Goal: Task Accomplishment & Management: Complete application form

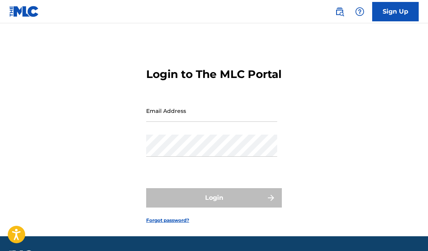
click at [179, 122] on input "Email Address" at bounding box center [211, 111] width 131 height 22
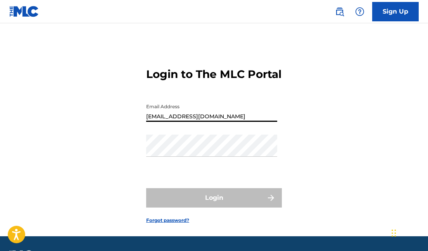
click at [195, 122] on input "[EMAIL_ADDRESS][DOMAIN_NAME]" at bounding box center [211, 111] width 131 height 22
type input "[EMAIL_ADDRESS][DOMAIN_NAME]"
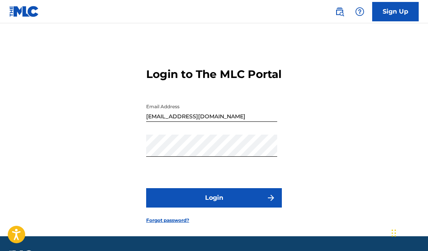
click at [220, 208] on button "Login" at bounding box center [214, 197] width 136 height 19
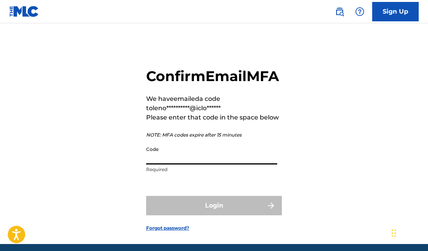
click at [171, 164] on input "Code" at bounding box center [211, 153] width 131 height 22
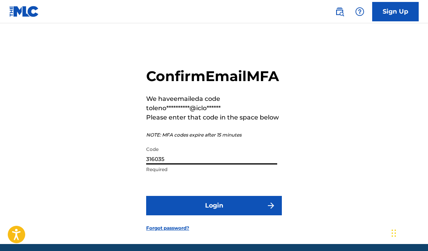
type input "316035"
click at [256, 215] on button "Login" at bounding box center [214, 205] width 136 height 19
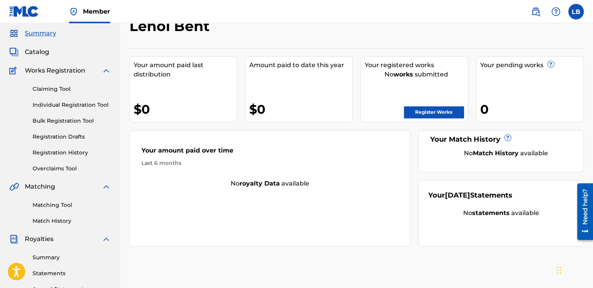
scroll to position [39, 0]
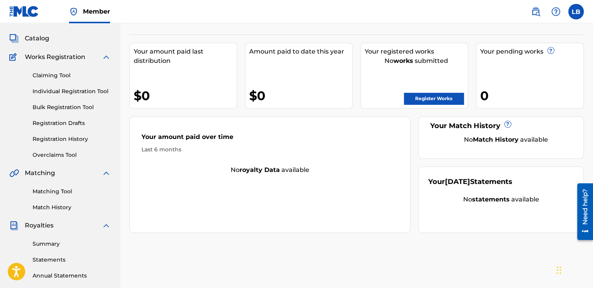
click at [64, 193] on link "Matching Tool" at bounding box center [72, 191] width 78 height 8
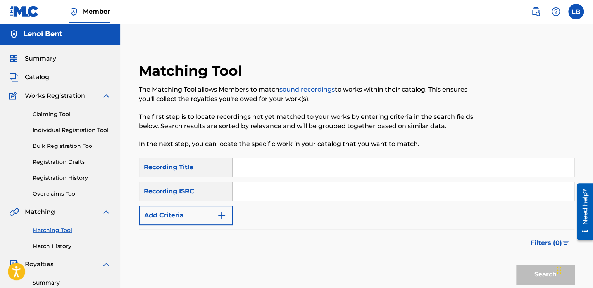
click at [251, 168] on input "Search Form" at bounding box center [404, 167] width 342 height 19
type input "suicide note"
click at [217, 218] on img "Search Form" at bounding box center [221, 215] width 9 height 9
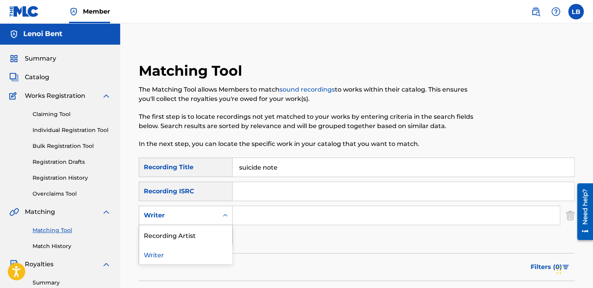
click at [205, 218] on div "Writer" at bounding box center [179, 215] width 70 height 9
click at [195, 237] on div "Recording Artist" at bounding box center [185, 234] width 93 height 19
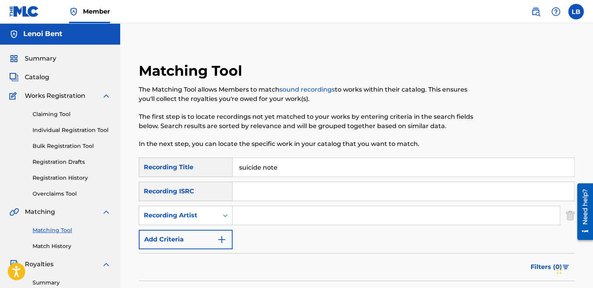
click at [255, 217] on input "Search Form" at bounding box center [396, 215] width 327 height 19
type input "masicka"
click at [292, 237] on div "SearchWithCriteriaab78b545-95cc-4bb7-b004-a175c9a50144 Recording Title suicide …" at bounding box center [357, 203] width 436 height 92
click at [185, 238] on button "Add Criteria" at bounding box center [186, 239] width 94 height 19
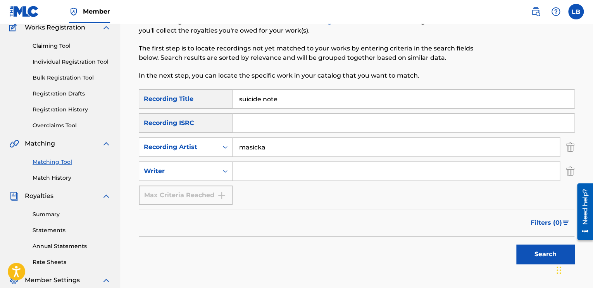
scroll to position [78, 0]
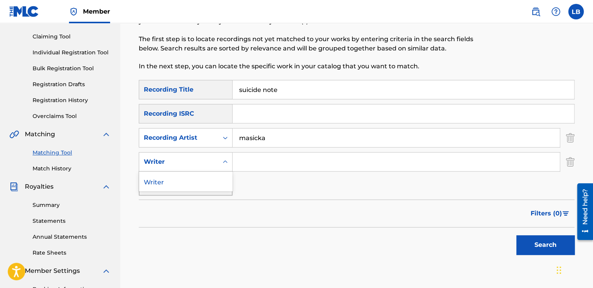
click at [190, 161] on div "Writer" at bounding box center [179, 161] width 70 height 9
click at [295, 184] on div "SearchWithCriteriaab78b545-95cc-4bb7-b004-a175c9a50144 Recording Title suicide …" at bounding box center [357, 138] width 436 height 116
click at [428, 239] on button "Search" at bounding box center [546, 244] width 58 height 19
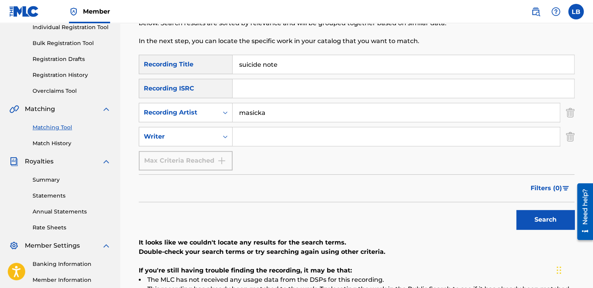
scroll to position [48, 0]
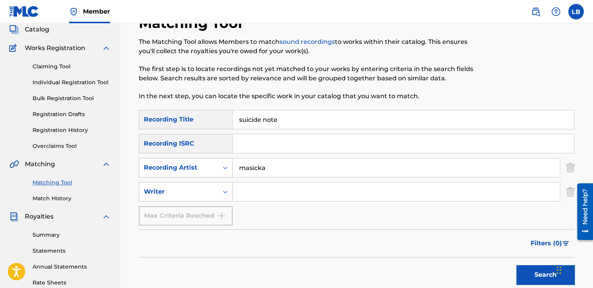
click at [202, 168] on div "Recording Artist" at bounding box center [179, 167] width 70 height 9
click at [196, 143] on div "Recording ISRC" at bounding box center [186, 143] width 94 height 19
click at [129, 175] on div "Matching Tool The Matching Tool allows Members to match sound recordings to wor…" at bounding box center [356, 200] width 473 height 411
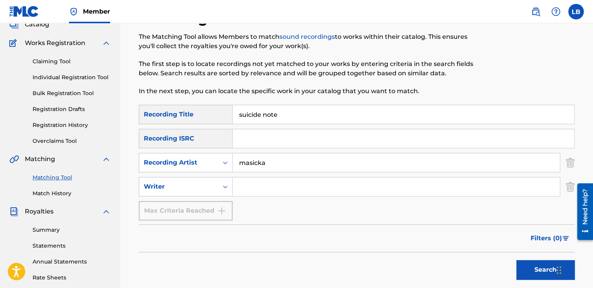
scroll to position [0, 0]
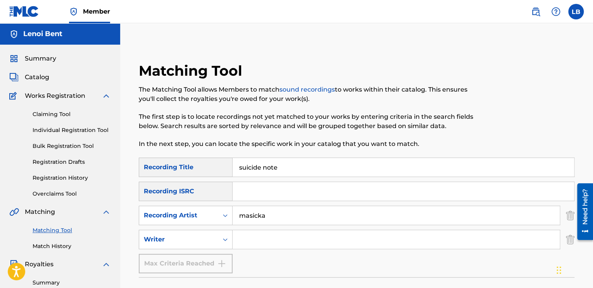
click at [98, 130] on link "Individual Registration Tool" at bounding box center [72, 130] width 78 height 8
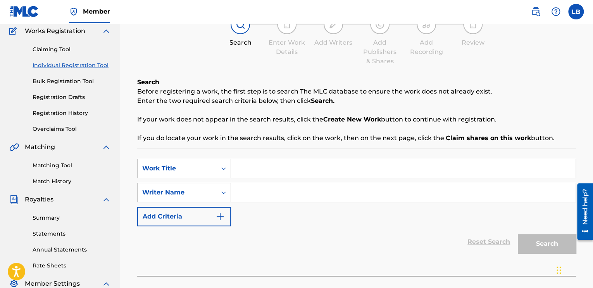
scroll to position [78, 0]
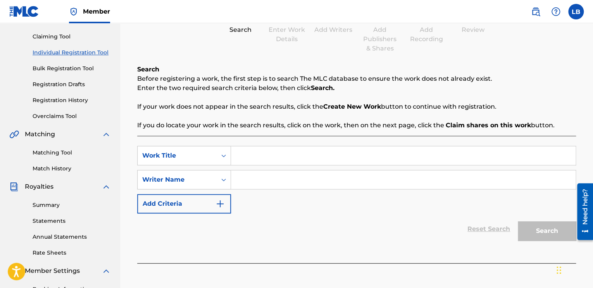
click at [250, 158] on input "Search Form" at bounding box center [403, 155] width 345 height 19
type input "suicide note"
click at [206, 181] on div "Writer Name" at bounding box center [177, 179] width 70 height 9
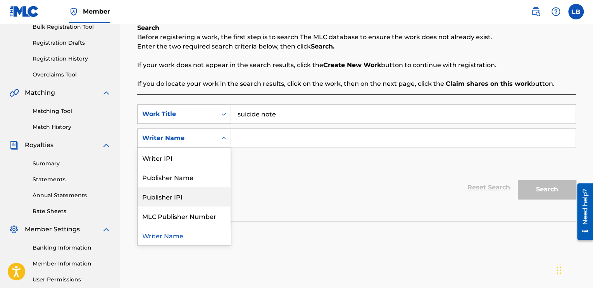
scroll to position [115, 0]
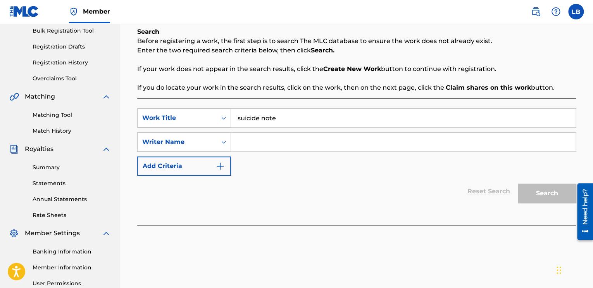
click at [279, 190] on div "Reset Search Search" at bounding box center [356, 191] width 439 height 31
click at [209, 168] on button "Add Criteria" at bounding box center [184, 165] width 94 height 19
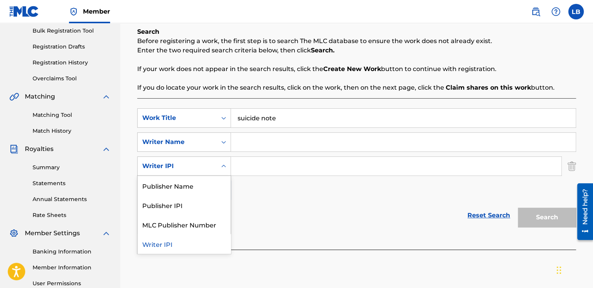
click at [209, 166] on div "Writer IPI" at bounding box center [177, 165] width 70 height 9
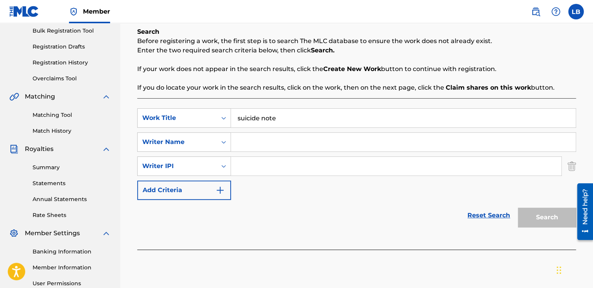
click at [301, 194] on div "SearchWithCriteriab20625ae-9341-43b1-8537-767830db1a78 Work Title suicide note …" at bounding box center [356, 154] width 439 height 92
click at [213, 193] on button "Add Criteria" at bounding box center [184, 189] width 94 height 19
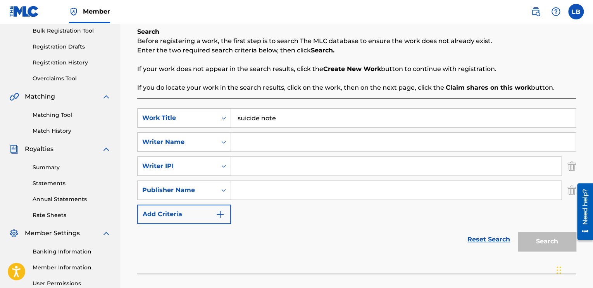
click at [209, 212] on button "Add Criteria" at bounding box center [184, 213] width 94 height 19
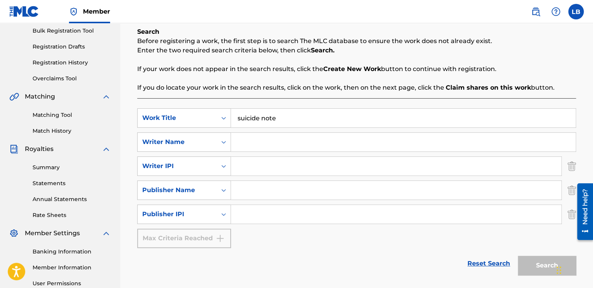
click at [428, 216] on img "Search Form" at bounding box center [572, 213] width 9 height 19
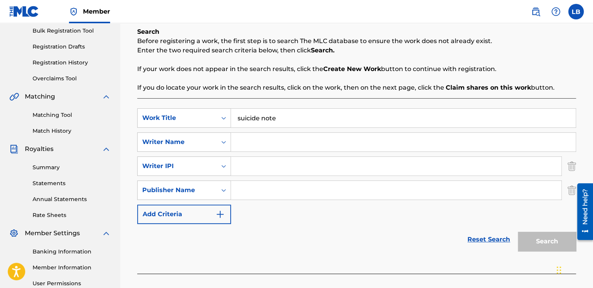
click at [428, 190] on img "Search Form" at bounding box center [572, 189] width 9 height 19
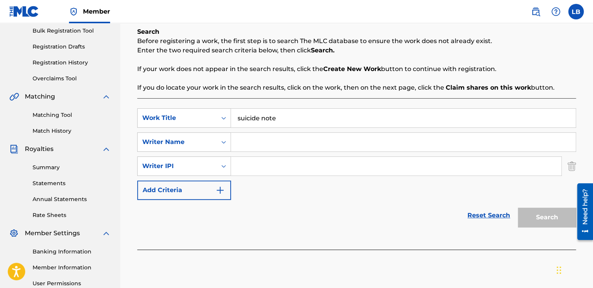
click at [428, 168] on div "Register Work Search Enter Work Details Add Writers Add Publishers & Shares Add…" at bounding box center [357, 96] width 455 height 338
click at [428, 166] on img "Search Form" at bounding box center [572, 165] width 9 height 19
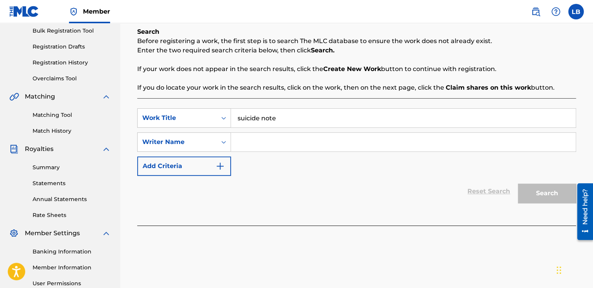
click at [243, 144] on input "Search Form" at bounding box center [403, 142] width 345 height 19
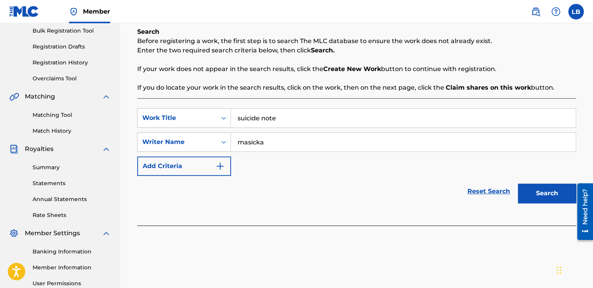
click at [428, 193] on button "Search" at bounding box center [547, 192] width 58 height 19
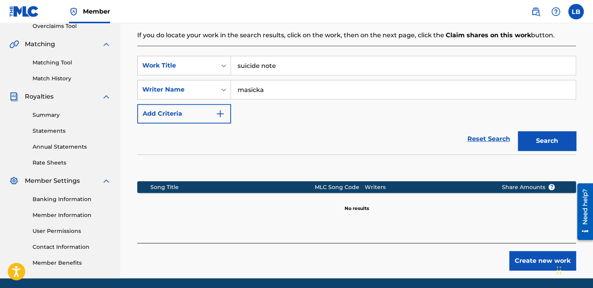
scroll to position [154, 0]
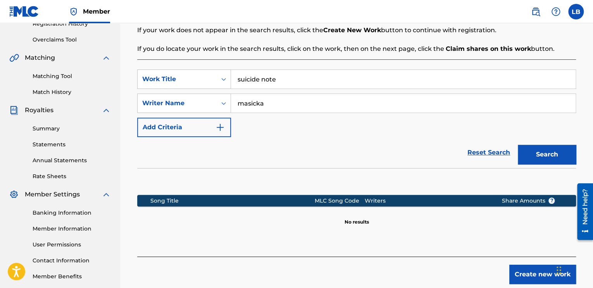
click at [287, 104] on input "masicka" at bounding box center [403, 103] width 345 height 19
type input "m"
type input "lenoi bent"
click at [428, 155] on button "Search" at bounding box center [547, 154] width 58 height 19
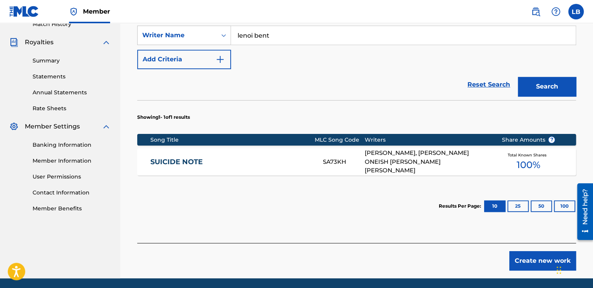
scroll to position [232, 0]
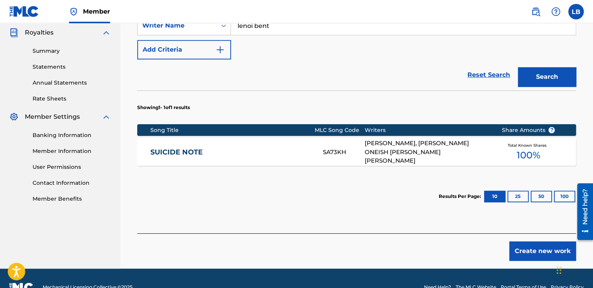
click at [414, 149] on div "[PERSON_NAME], [PERSON_NAME] ONEISH [PERSON_NAME] [PERSON_NAME]" at bounding box center [427, 152] width 125 height 26
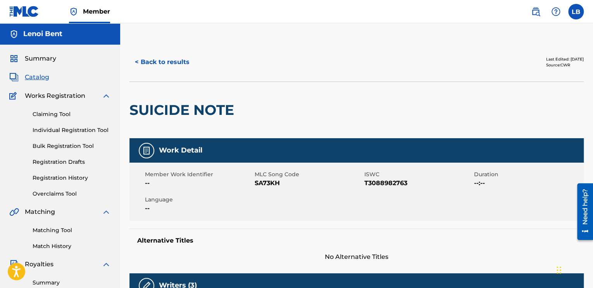
click at [169, 61] on button "< Back to results" at bounding box center [163, 61] width 66 height 19
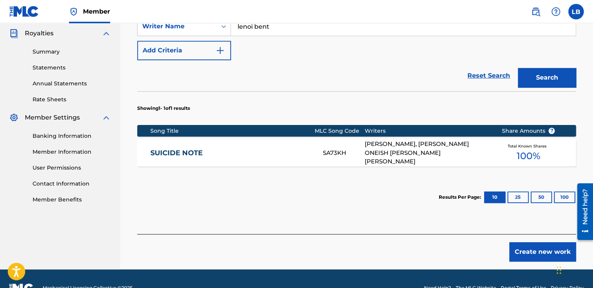
scroll to position [249, 0]
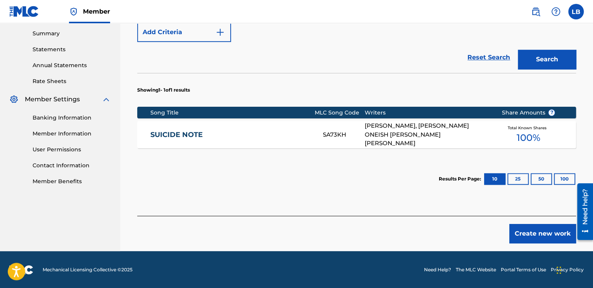
click at [413, 131] on div "[PERSON_NAME], [PERSON_NAME] ONEISH [PERSON_NAME] [PERSON_NAME]" at bounding box center [427, 134] width 125 height 26
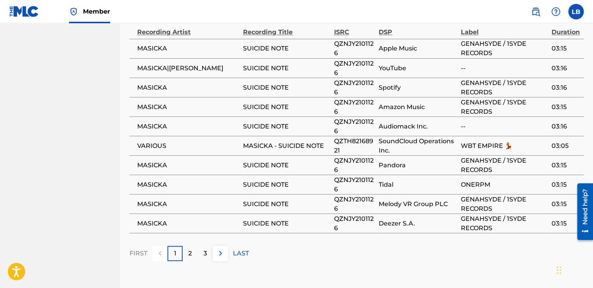
scroll to position [688, 0]
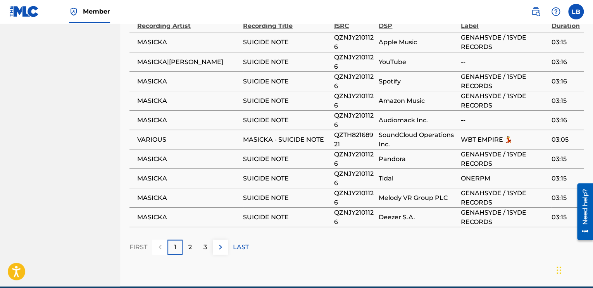
click at [195, 239] on div "2" at bounding box center [190, 246] width 15 height 15
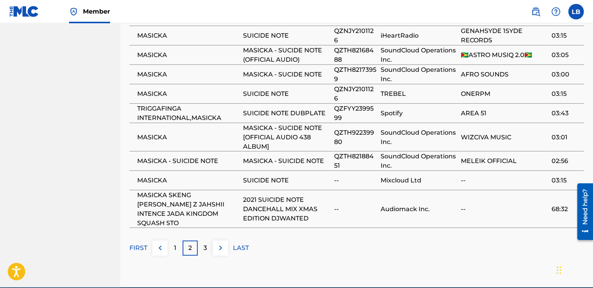
scroll to position [733, 0]
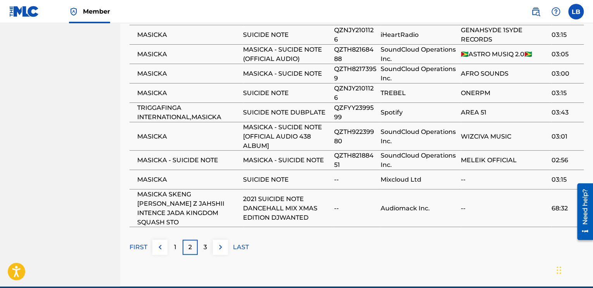
click at [242, 242] on p "LAST" at bounding box center [241, 246] width 16 height 9
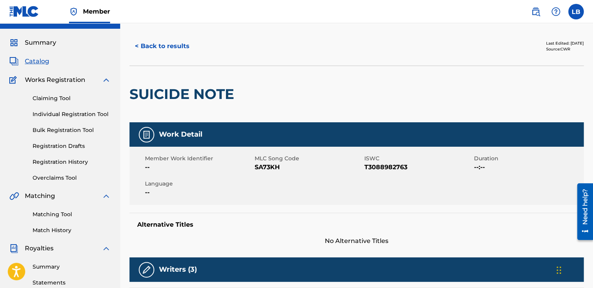
scroll to position [0, 0]
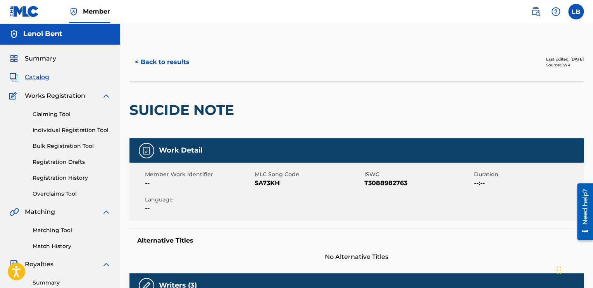
click at [65, 194] on link "Overclaims Tool" at bounding box center [72, 194] width 78 height 8
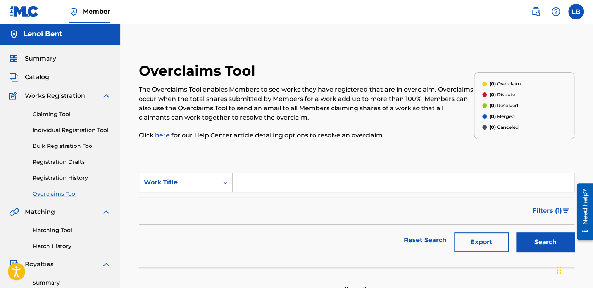
click at [54, 117] on link "Claiming Tool" at bounding box center [72, 114] width 78 height 8
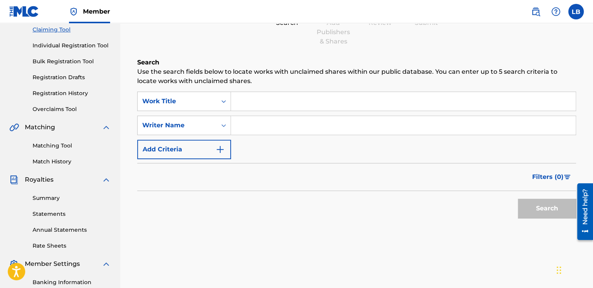
scroll to position [78, 0]
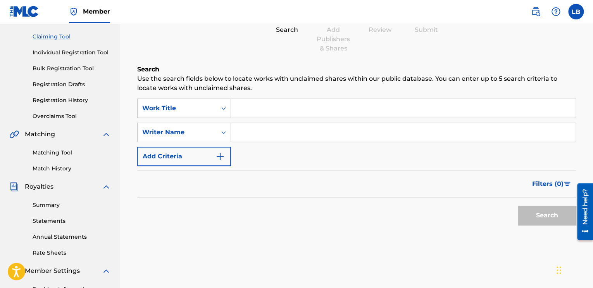
click at [247, 112] on input "Search Form" at bounding box center [403, 108] width 345 height 19
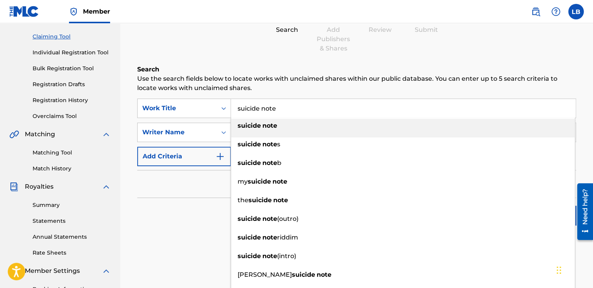
type input "suicide note"
click at [271, 124] on strong "note" at bounding box center [270, 125] width 15 height 7
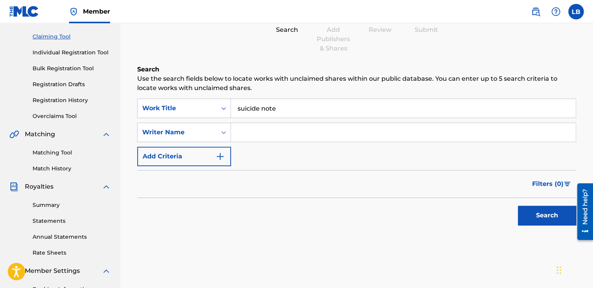
click at [269, 132] on input "Search Form" at bounding box center [403, 132] width 345 height 19
type input "masicka"
click at [428, 215] on button "Search" at bounding box center [547, 215] width 58 height 19
click at [218, 135] on div "Search Form" at bounding box center [224, 132] width 14 height 14
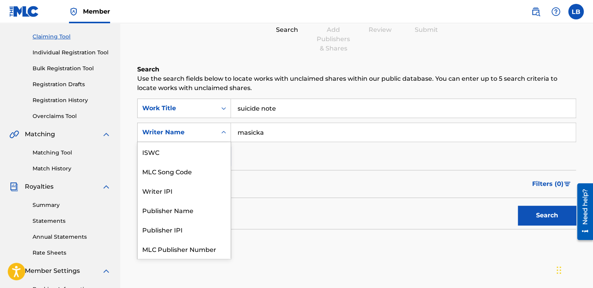
scroll to position [19, 0]
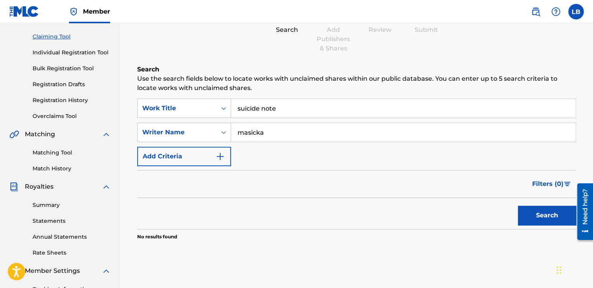
click at [270, 145] on div "SearchWithCriteriab20625ae-9341-43b1-8537-767830db1a78 Work Title suicide note …" at bounding box center [356, 132] width 439 height 67
click at [75, 83] on link "Registration Drafts" at bounding box center [72, 84] width 78 height 8
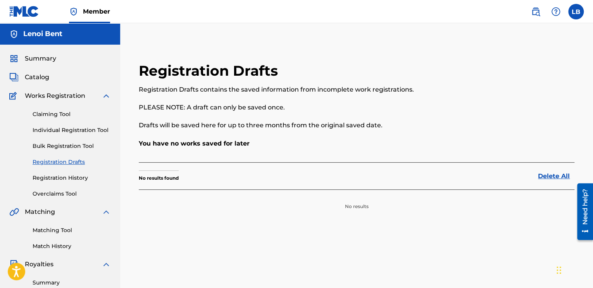
click at [66, 130] on link "Individual Registration Tool" at bounding box center [72, 130] width 78 height 8
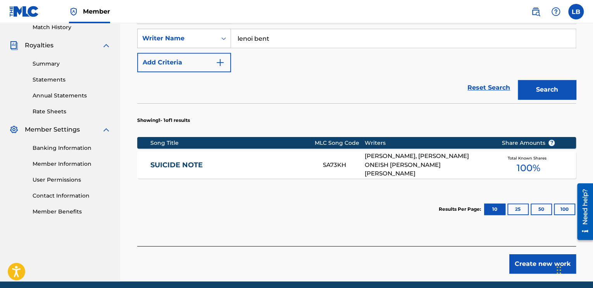
scroll to position [233, 0]
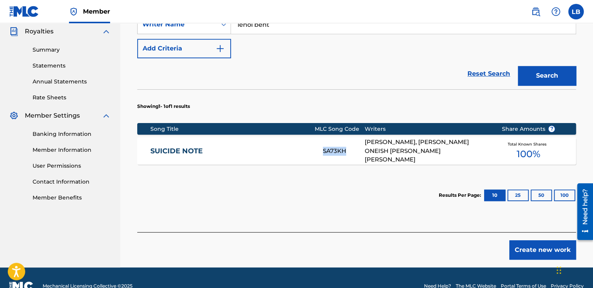
drag, startPoint x: 350, startPoint y: 151, endPoint x: 325, endPoint y: 153, distance: 25.7
click at [325, 153] on div "SA73KH" at bounding box center [344, 151] width 42 height 9
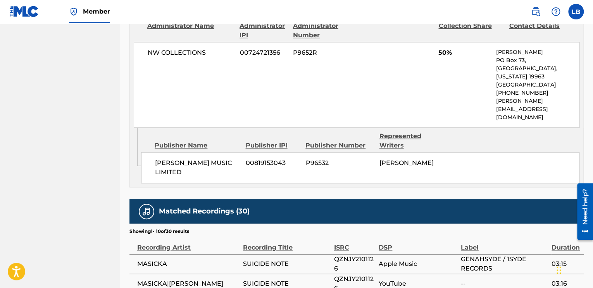
scroll to position [455, 0]
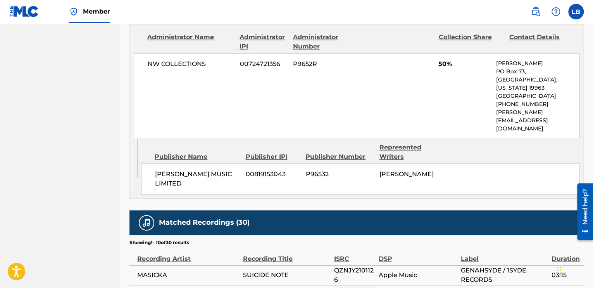
click at [178, 169] on span "[PERSON_NAME] MUSIC LIMITED" at bounding box center [197, 178] width 85 height 19
click at [410, 170] on span "[PERSON_NAME]" at bounding box center [406, 173] width 54 height 7
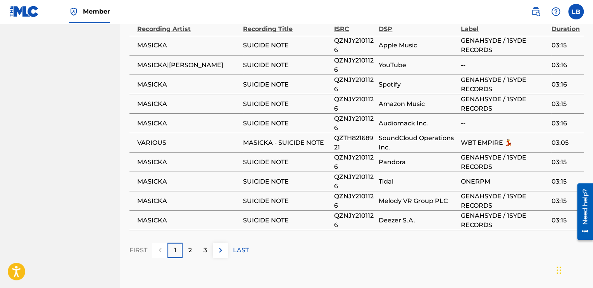
scroll to position [688, 0]
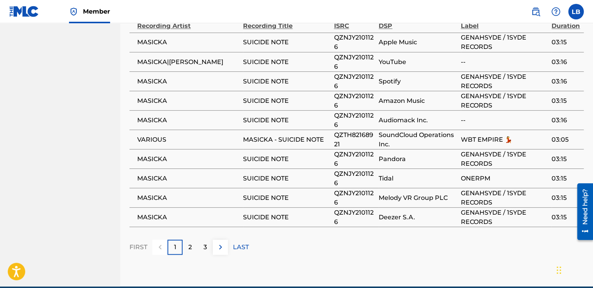
click at [413, 239] on div "FIRST 1 2 3 LAST" at bounding box center [357, 246] width 455 height 15
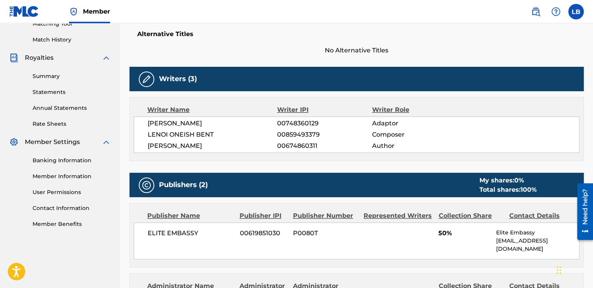
scroll to position [183, 0]
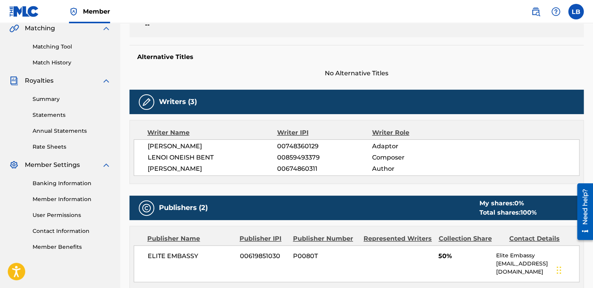
click at [149, 97] on img at bounding box center [146, 101] width 9 height 9
click at [149, 101] on img at bounding box center [146, 101] width 9 height 9
click at [190, 101] on h5 "Writers (3)" at bounding box center [178, 101] width 38 height 9
click at [144, 210] on img at bounding box center [146, 207] width 9 height 9
click at [428, 215] on div "Total shares: 100 %" at bounding box center [507, 212] width 57 height 9
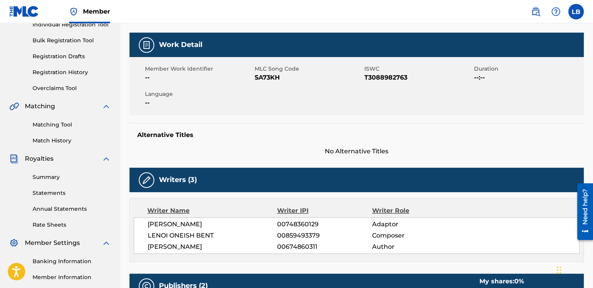
scroll to position [28, 0]
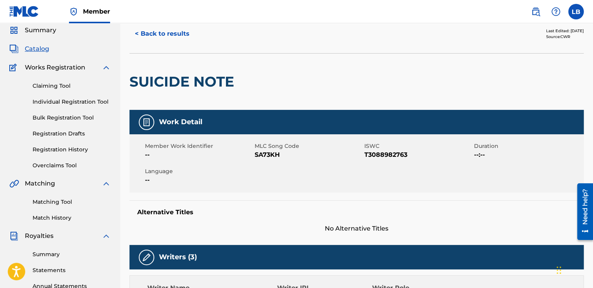
click at [416, 160] on div "Member Work Identifier -- MLC Song Code SA73KH ISWC T3088982763 Duration --:-- …" at bounding box center [357, 163] width 455 height 58
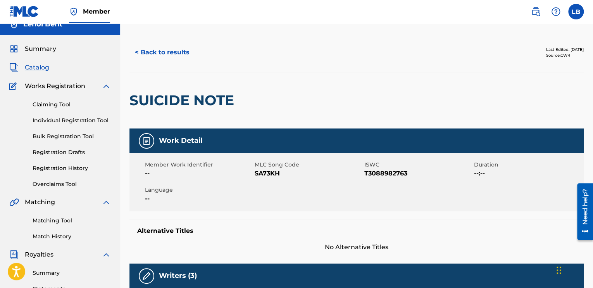
scroll to position [0, 0]
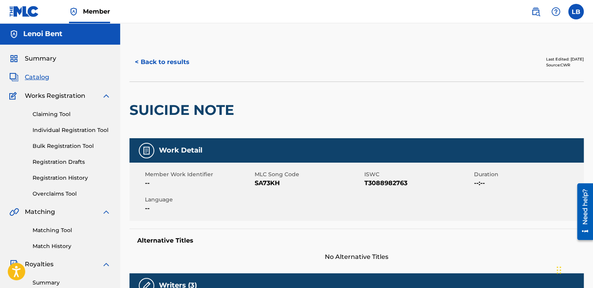
drag, startPoint x: 50, startPoint y: 85, endPoint x: 54, endPoint y: 85, distance: 4.3
drag, startPoint x: 54, startPoint y: 85, endPoint x: 48, endPoint y: 113, distance: 28.8
click at [48, 113] on link "Claiming Tool" at bounding box center [72, 114] width 78 height 8
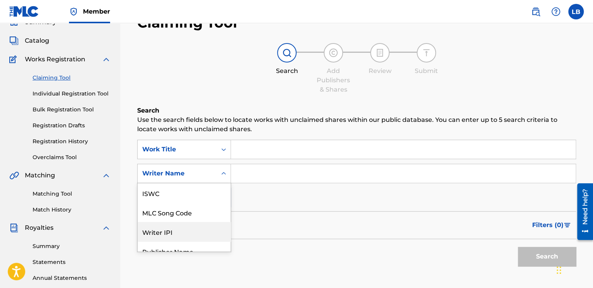
click at [203, 183] on div "7 results available. Use Up and Down to choose options, press Enter to select t…" at bounding box center [184, 173] width 94 height 19
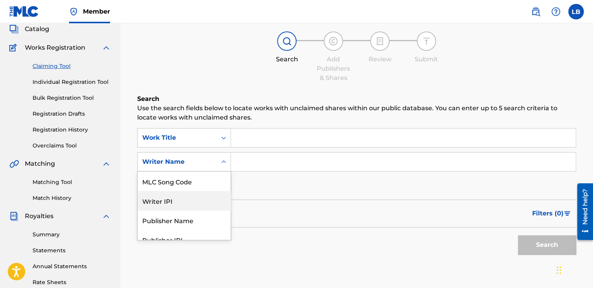
scroll to position [48, 0]
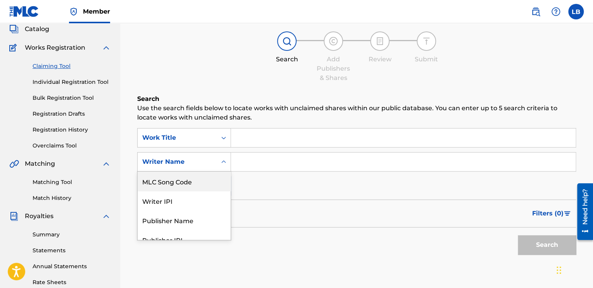
click at [201, 188] on div "MLC Song Code" at bounding box center [184, 180] width 93 height 19
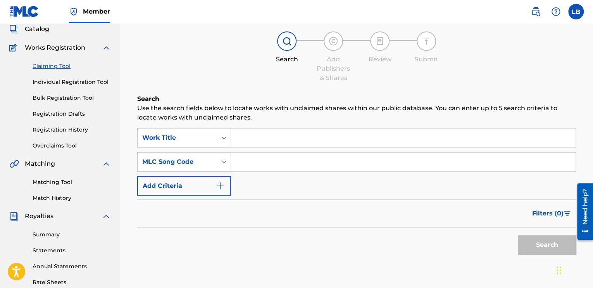
click at [265, 164] on input "Search Form" at bounding box center [403, 161] width 345 height 19
click at [68, 83] on link "Individual Registration Tool" at bounding box center [72, 82] width 78 height 8
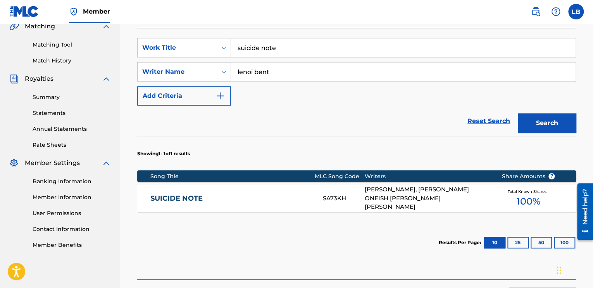
scroll to position [194, 0]
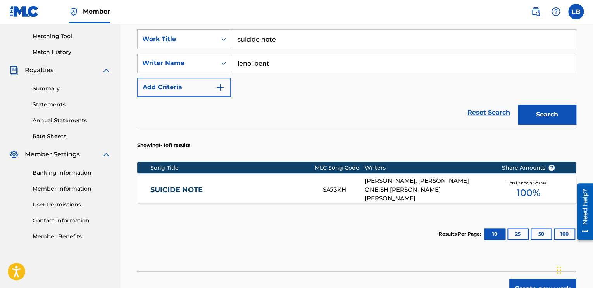
click at [428, 189] on span "100 %" at bounding box center [529, 193] width 24 height 14
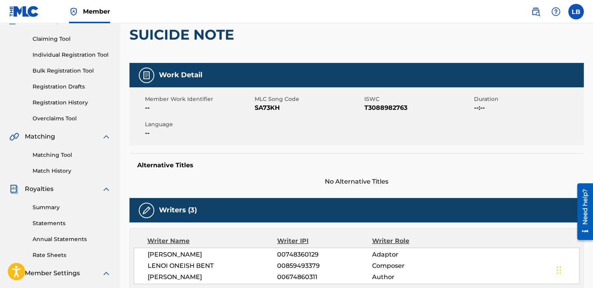
scroll to position [67, 0]
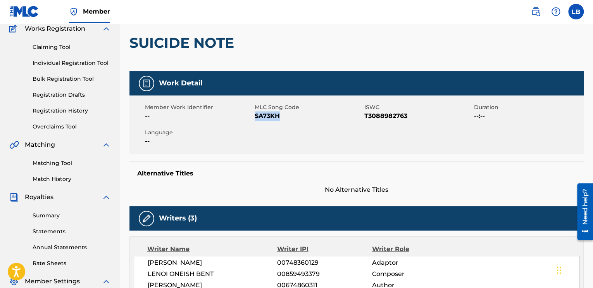
drag, startPoint x: 286, startPoint y: 114, endPoint x: 256, endPoint y: 117, distance: 30.7
click at [256, 117] on span "SA73KH" at bounding box center [309, 115] width 108 height 9
copy span "SA73KH"
click at [282, 141] on div "Member Work Identifier -- MLC Song Code SA73KH ISWC T3088982763 Duration --:-- …" at bounding box center [357, 124] width 455 height 58
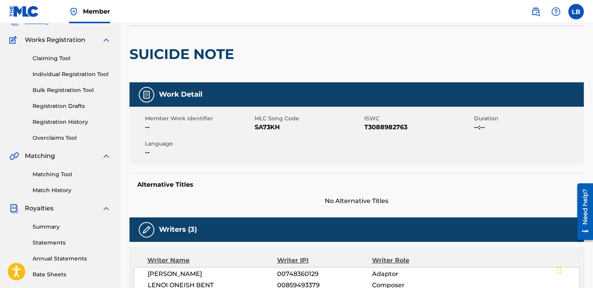
scroll to position [0, 0]
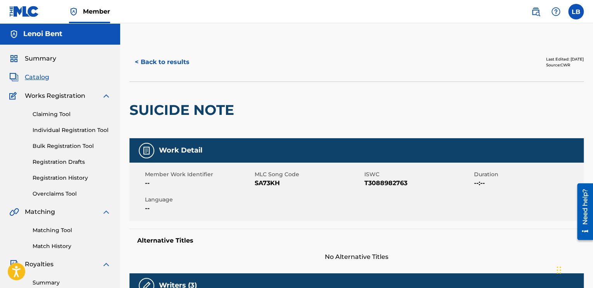
click at [166, 66] on button "< Back to results" at bounding box center [163, 61] width 66 height 19
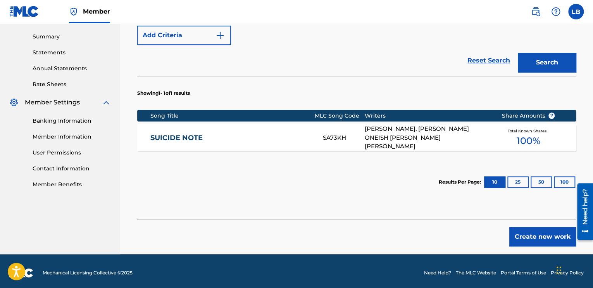
scroll to position [249, 0]
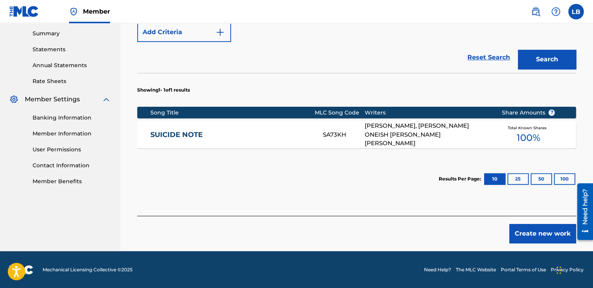
click at [175, 135] on link "SUICIDE NOTE" at bounding box center [231, 134] width 162 height 9
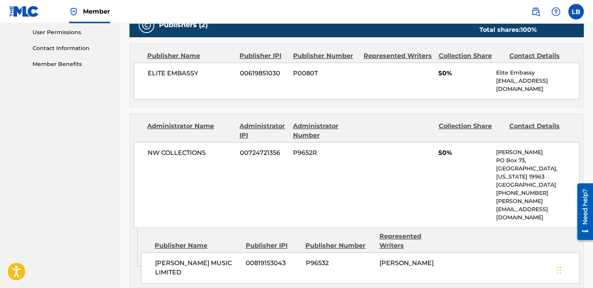
scroll to position [339, 0]
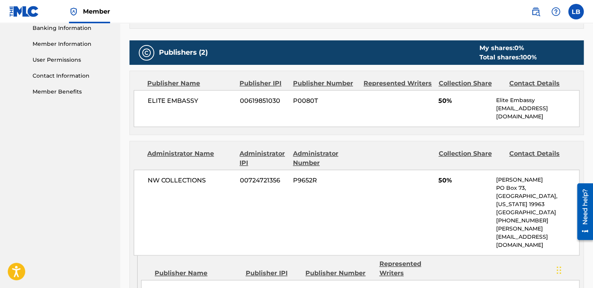
drag, startPoint x: 181, startPoint y: 176, endPoint x: 216, endPoint y: 111, distance: 74.4
click at [181, 176] on span "NW COLLECTIONS" at bounding box center [191, 180] width 86 height 9
click at [182, 99] on span "ELITE EMBASSY" at bounding box center [191, 100] width 86 height 9
click at [428, 106] on p "[EMAIL_ADDRESS][DOMAIN_NAME]" at bounding box center [537, 112] width 83 height 16
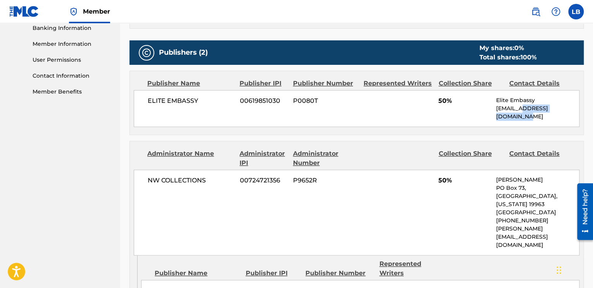
click at [428, 106] on p "[EMAIL_ADDRESS][DOMAIN_NAME]" at bounding box center [537, 112] width 83 height 16
click at [428, 120] on div "ELITE EMBASSY 00619851030 P0080T 50% Elite Embassy [EMAIL_ADDRESS][DOMAIN_NAME]" at bounding box center [357, 108] width 446 height 37
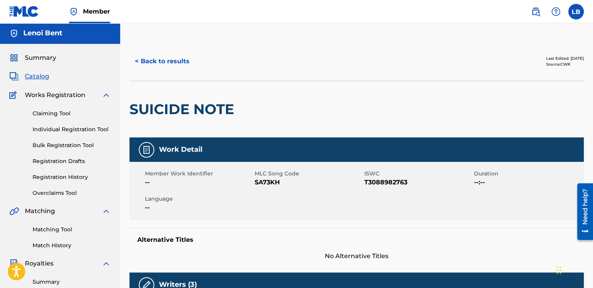
scroll to position [0, 0]
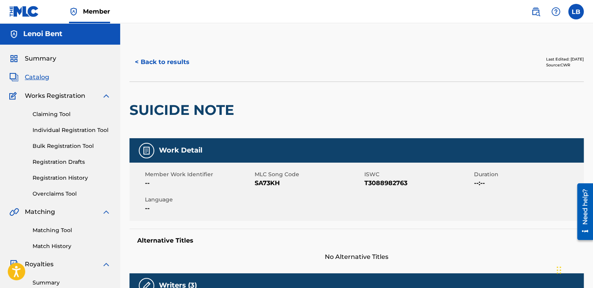
click at [428, 12] on label at bounding box center [577, 12] width 16 height 16
click at [428, 12] on input "[PERSON_NAME] [PERSON_NAME][EMAIL_ADDRESS][DOMAIN_NAME] Notification Preference…" at bounding box center [576, 12] width 0 height 0
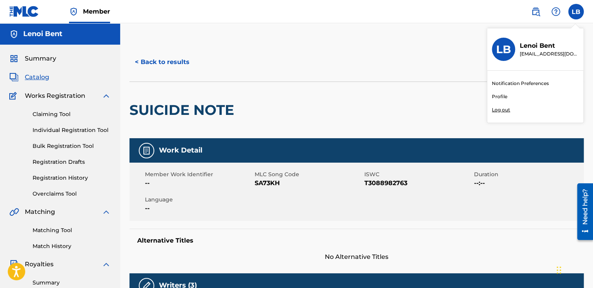
click at [428, 12] on div "LB [PERSON_NAME] [PERSON_NAME][EMAIL_ADDRESS][DOMAIN_NAME] Notification Prefere…" at bounding box center [577, 12] width 16 height 16
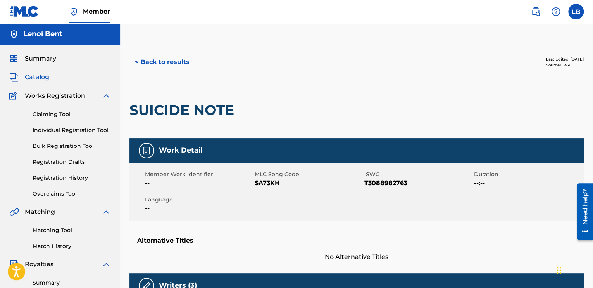
click at [68, 130] on link "Individual Registration Tool" at bounding box center [72, 130] width 78 height 8
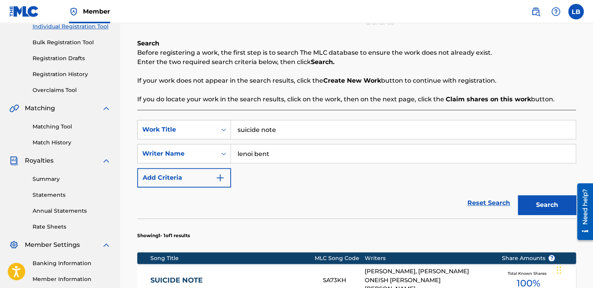
scroll to position [116, 0]
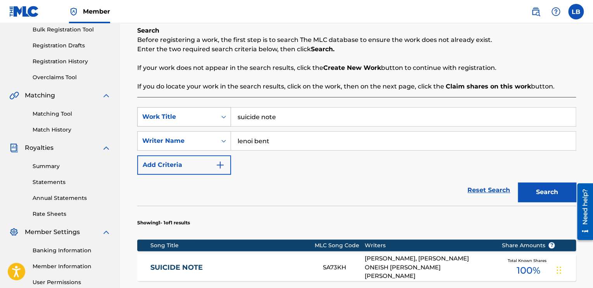
drag, startPoint x: 284, startPoint y: 116, endPoint x: 227, endPoint y: 123, distance: 57.7
click at [227, 123] on div "SearchWithCriteriab20625ae-9341-43b1-8537-767830db1a78 Work Title suicide note" at bounding box center [356, 116] width 439 height 19
type input "[GEOGRAPHIC_DATA]"
click at [428, 192] on button "Search" at bounding box center [547, 191] width 58 height 19
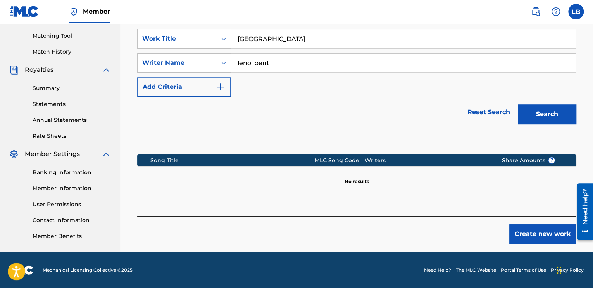
scroll to position [195, 0]
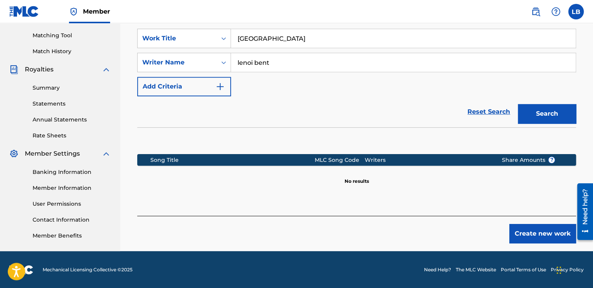
click at [428, 234] on button "Create new work" at bounding box center [543, 233] width 67 height 19
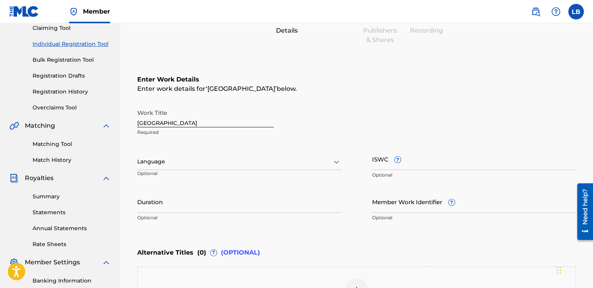
scroll to position [78, 0]
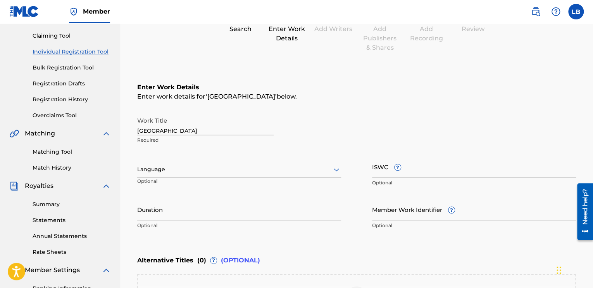
click at [141, 131] on input "[GEOGRAPHIC_DATA]" at bounding box center [205, 124] width 137 height 22
type input "Hollywood"
click at [127, 159] on div "Register Work Search Enter Work Details Add Writers Add Publishers & Shares Add…" at bounding box center [356, 175] width 473 height 422
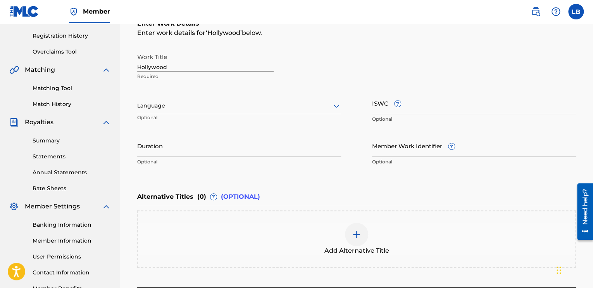
scroll to position [96, 0]
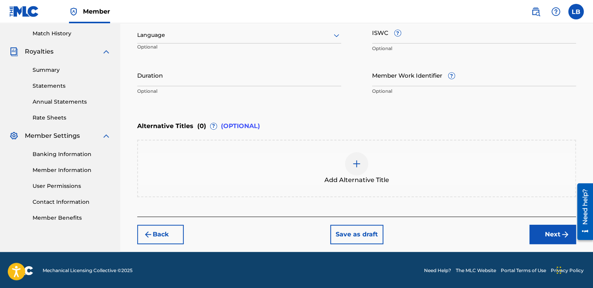
click at [171, 235] on button "Back" at bounding box center [160, 234] width 47 height 19
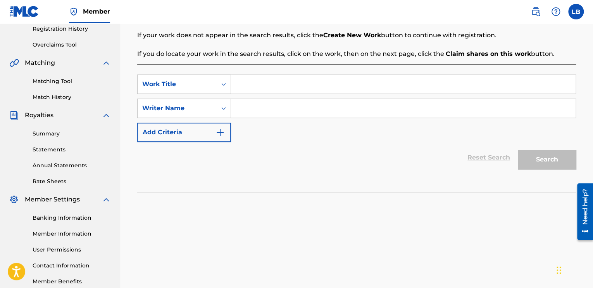
scroll to position [115, 0]
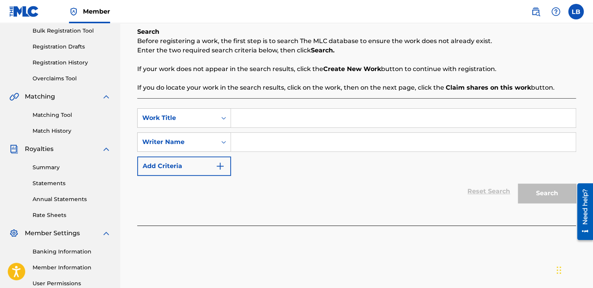
click at [254, 116] on input "Search Form" at bounding box center [403, 118] width 345 height 19
type input "Hollywood"
click at [258, 140] on input "Search Form" at bounding box center [403, 142] width 345 height 19
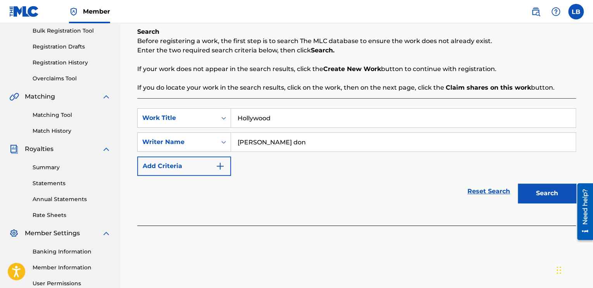
type input "[PERSON_NAME] don"
click at [298, 187] on div "Reset Search Search" at bounding box center [356, 191] width 439 height 31
click at [428, 187] on button "Search" at bounding box center [547, 192] width 58 height 19
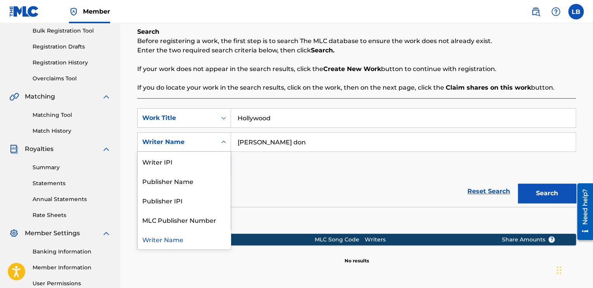
click at [180, 145] on div "Writer Name" at bounding box center [177, 141] width 70 height 9
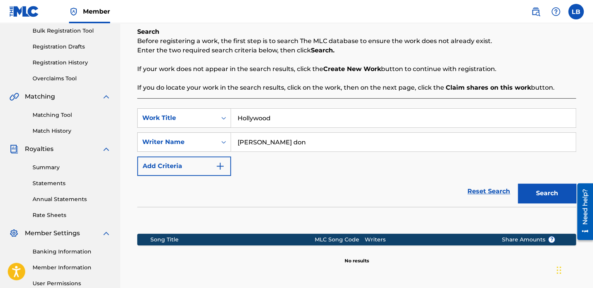
click at [179, 167] on button "Add Criteria" at bounding box center [184, 165] width 94 height 19
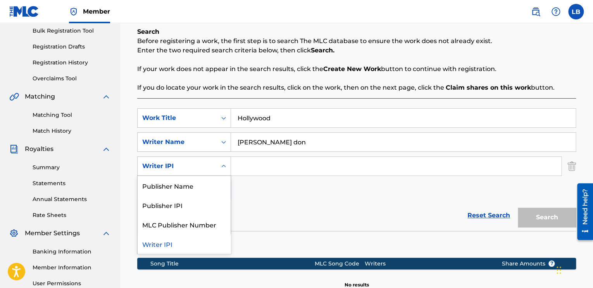
click at [193, 166] on div "Writer IPI" at bounding box center [177, 165] width 70 height 9
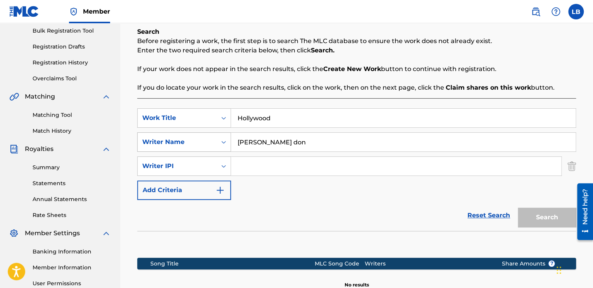
drag, startPoint x: 290, startPoint y: 143, endPoint x: 218, endPoint y: 147, distance: 71.9
click at [218, 147] on div "SearchWithCriteriadd65b9a1-5398-4f5e-ac7e-f410ea53d1cf Writer Name [PERSON_NAME]" at bounding box center [356, 141] width 439 height 19
type input "lenoi bent"
click at [344, 194] on div "SearchWithCriteriab20625ae-9341-43b1-8537-767830db1a78 Work Title Hollywood Sea…" at bounding box center [356, 154] width 439 height 92
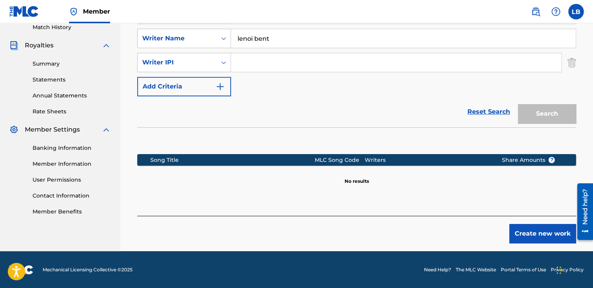
scroll to position [180, 0]
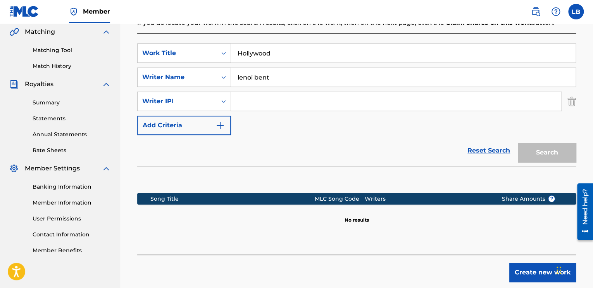
click at [428, 101] on img "Search Form" at bounding box center [572, 101] width 9 height 19
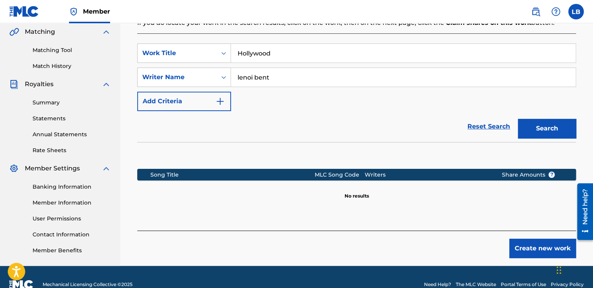
click at [428, 127] on button "Search" at bounding box center [547, 128] width 58 height 19
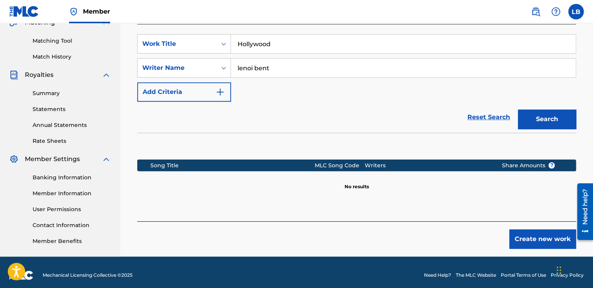
scroll to position [195, 0]
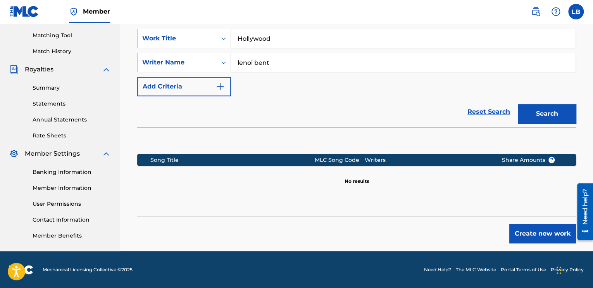
click at [428, 230] on button "Create new work" at bounding box center [543, 233] width 67 height 19
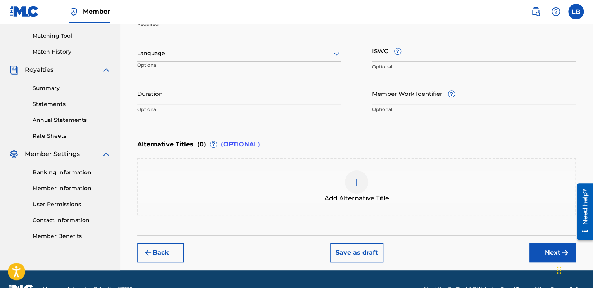
scroll to position [213, 0]
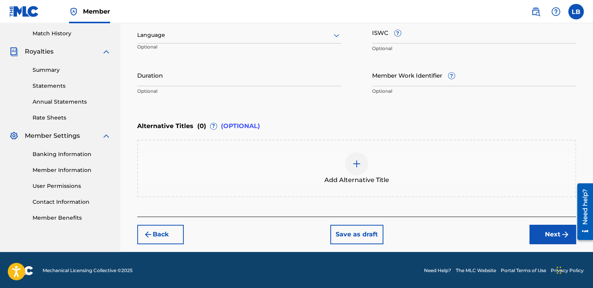
click at [428, 232] on button "Next" at bounding box center [553, 234] width 47 height 19
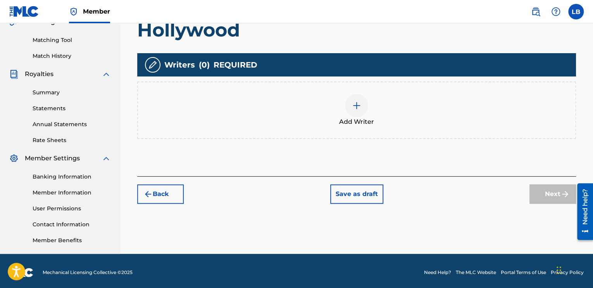
scroll to position [112, 0]
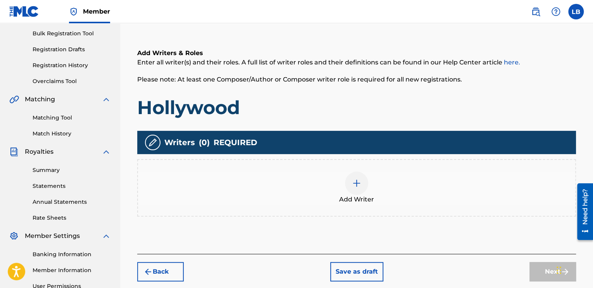
click at [359, 183] on img at bounding box center [356, 182] width 9 height 9
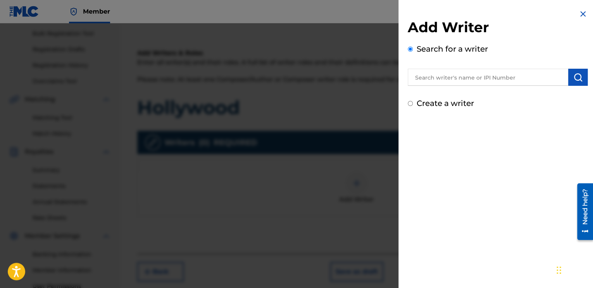
click at [428, 79] on input "text" at bounding box center [488, 77] width 161 height 17
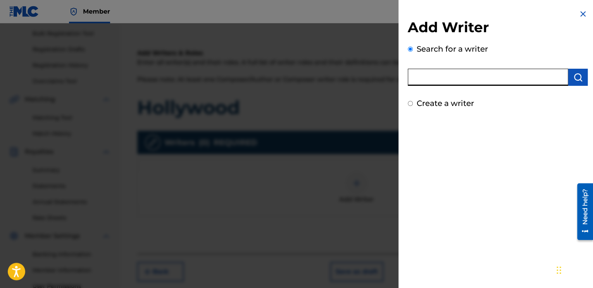
type input "Lenoi Bent"
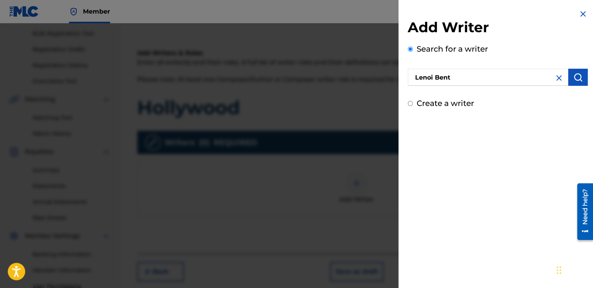
click at [428, 135] on div "Add Writer Search for a writer [PERSON_NAME] Create a writer" at bounding box center [498, 144] width 199 height 288
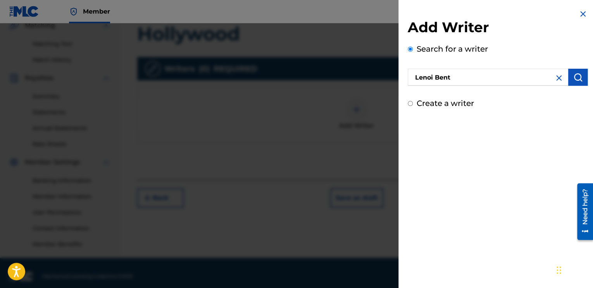
scroll to position [193, 0]
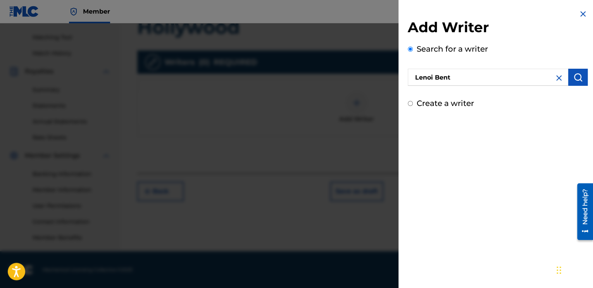
click at [428, 80] on button "submit" at bounding box center [578, 77] width 19 height 17
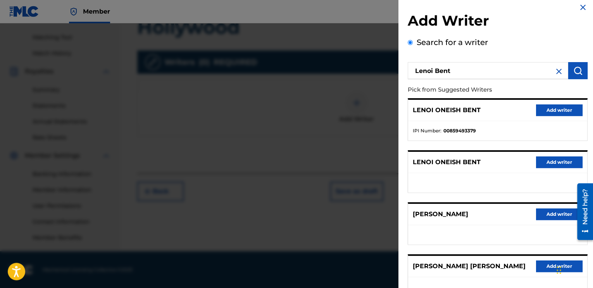
scroll to position [0, 0]
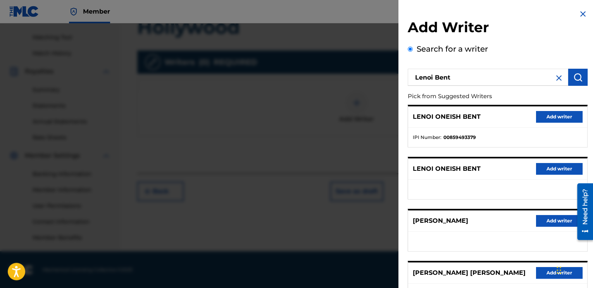
click at [428, 116] on button "Add writer" at bounding box center [559, 117] width 47 height 12
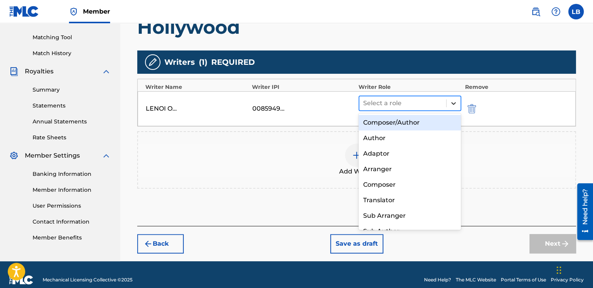
click at [428, 102] on icon at bounding box center [454, 103] width 8 height 8
click at [412, 126] on div "Composer/Author" at bounding box center [410, 123] width 103 height 16
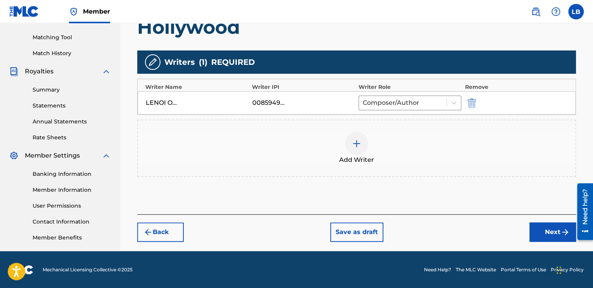
click at [428, 232] on img "submit" at bounding box center [565, 231] width 9 height 9
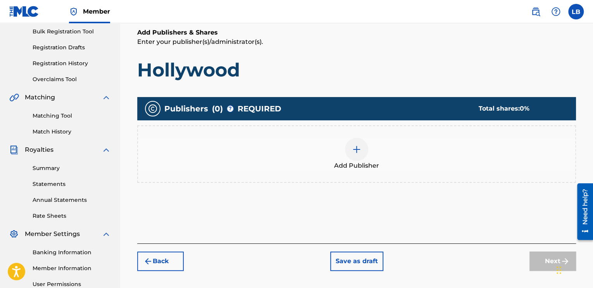
scroll to position [112, 0]
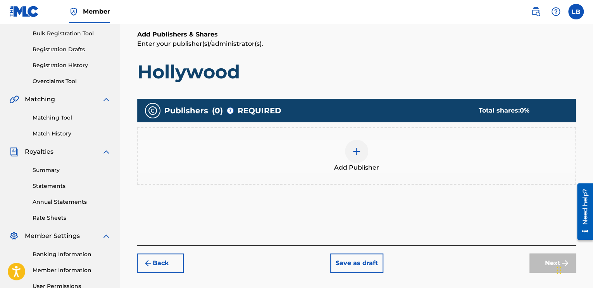
click at [354, 153] on img at bounding box center [356, 151] width 9 height 9
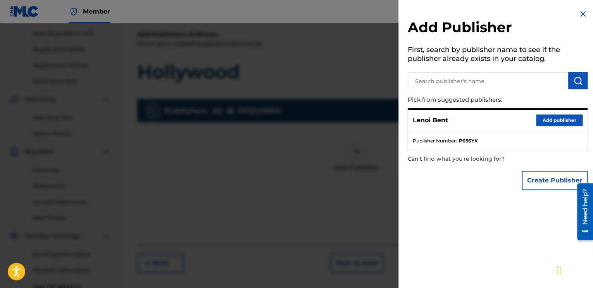
click at [428, 119] on button "Add publisher" at bounding box center [559, 120] width 47 height 12
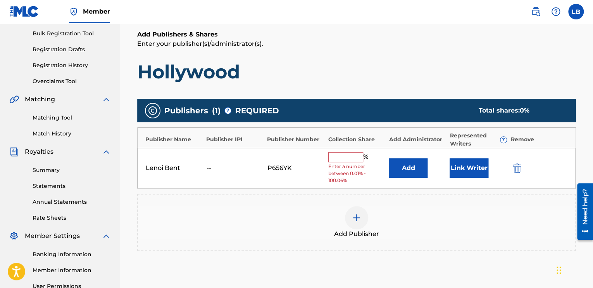
click at [343, 156] on input "text" at bounding box center [346, 157] width 35 height 10
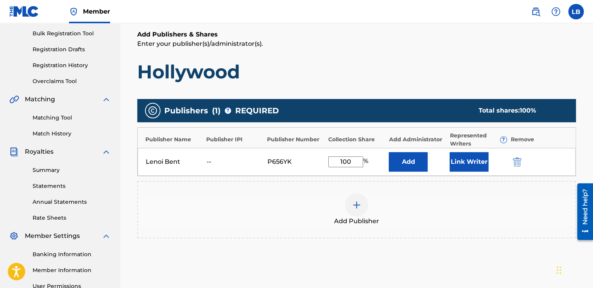
type input "100"
click at [265, 228] on div "Add Publisher" at bounding box center [356, 209] width 439 height 57
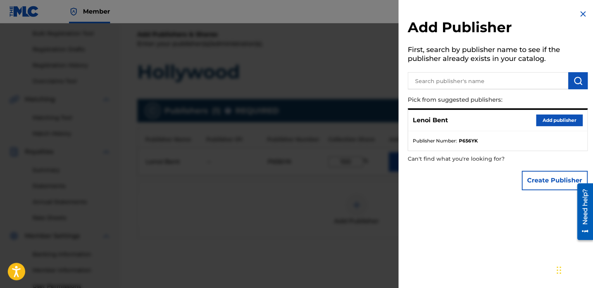
click at [428, 14] on img at bounding box center [583, 13] width 9 height 9
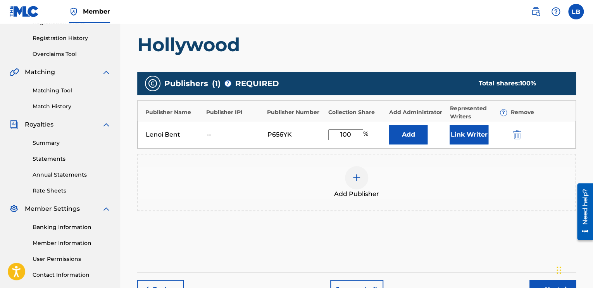
scroll to position [151, 0]
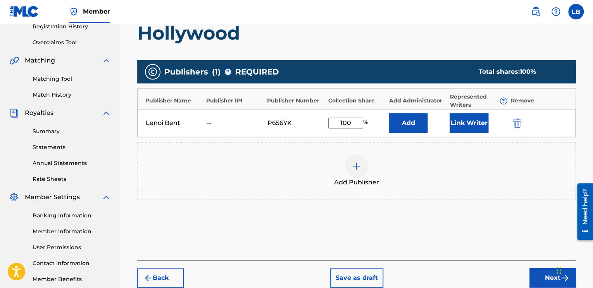
click at [428, 228] on div "Add Publishers & Shares Enter your publisher(s)/administrator(s). Hollywood Pub…" at bounding box center [356, 125] width 439 height 269
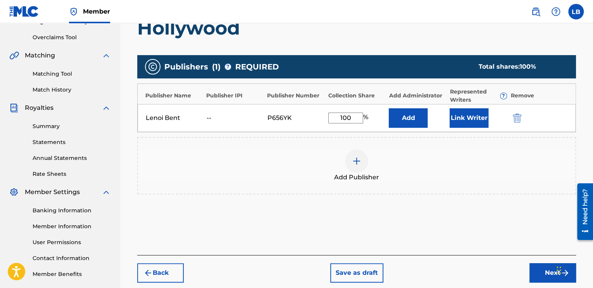
scroll to position [195, 0]
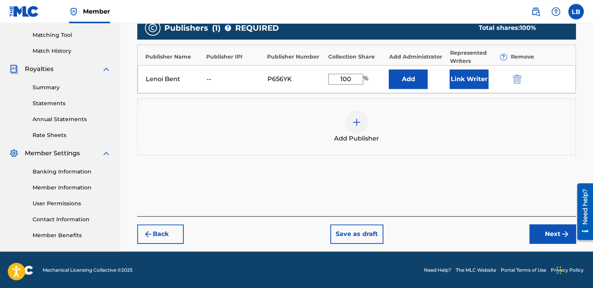
click at [428, 230] on button "Next" at bounding box center [553, 233] width 47 height 19
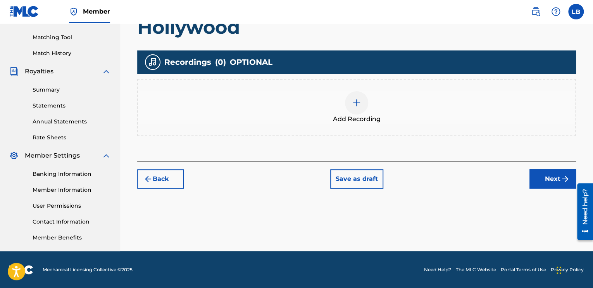
scroll to position [154, 0]
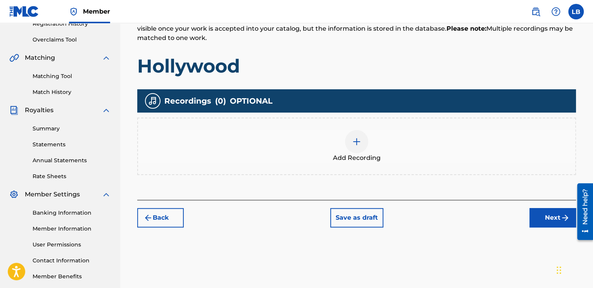
click at [360, 140] on img at bounding box center [356, 141] width 9 height 9
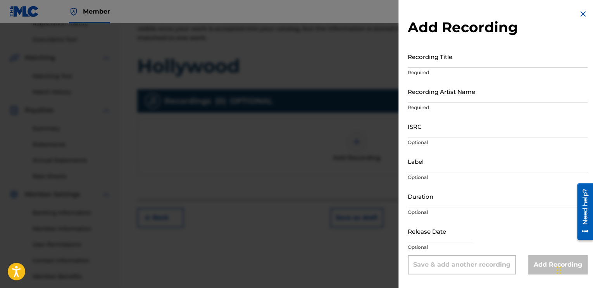
click at [428, 62] on input "Recording Title" at bounding box center [498, 56] width 180 height 22
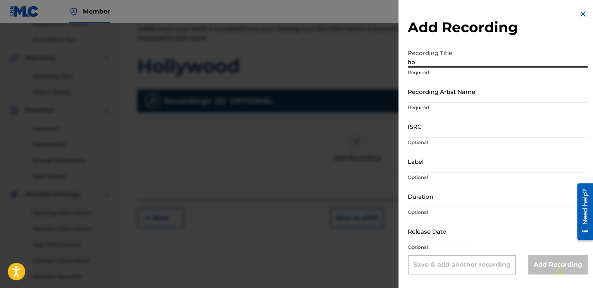
type input "h"
type input "Hollywood"
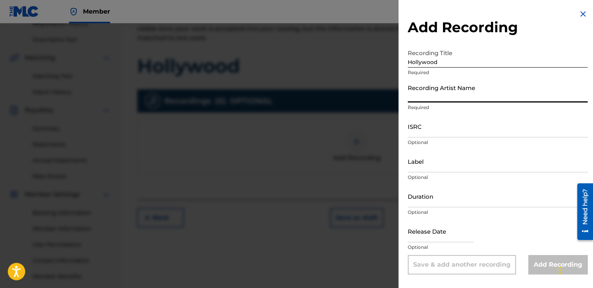
click at [427, 99] on input "Recording Artist Name" at bounding box center [498, 91] width 180 height 22
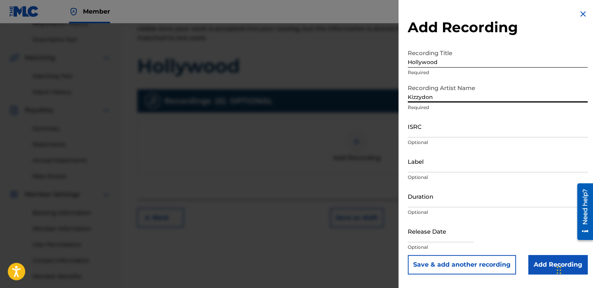
type input "Kizzydon"
click at [427, 130] on input "ISRC" at bounding box center [498, 126] width 180 height 22
paste input "QZNJW2372331"
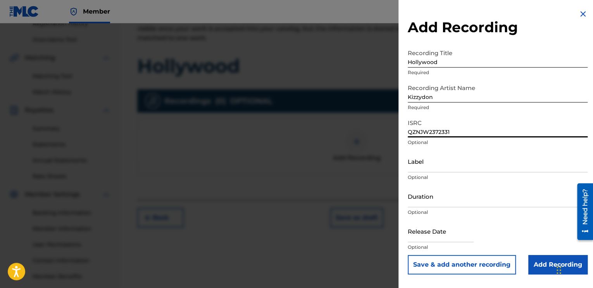
type input "QZNJW2372331"
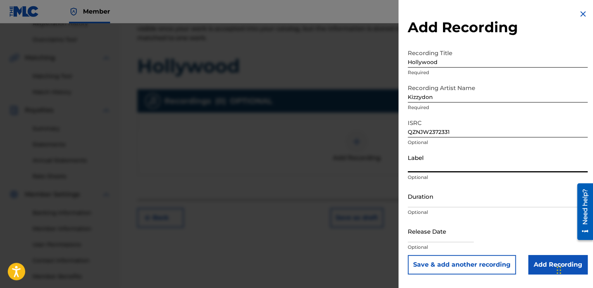
click at [428, 166] on input "Label" at bounding box center [498, 161] width 180 height 22
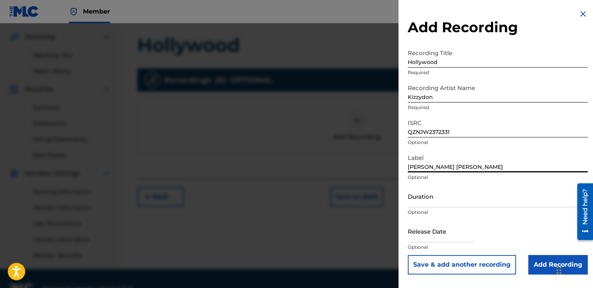
scroll to position [193, 0]
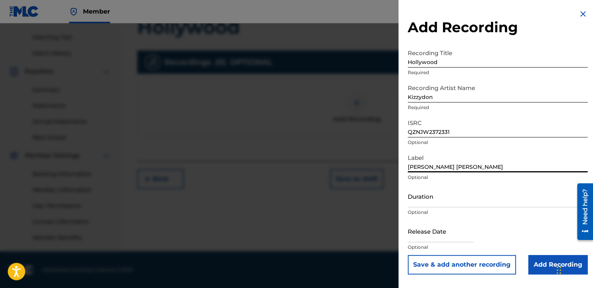
type input "[PERSON_NAME] [PERSON_NAME]"
click at [428, 251] on input "Add Recording" at bounding box center [558, 264] width 59 height 19
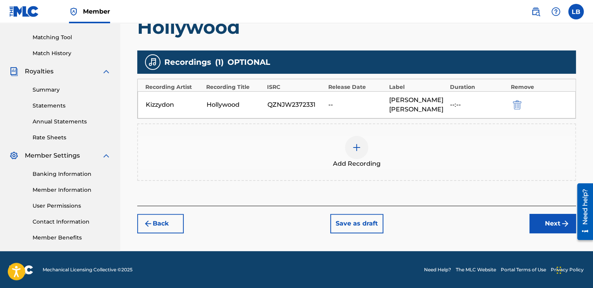
click at [428, 214] on button "Next" at bounding box center [553, 223] width 47 height 19
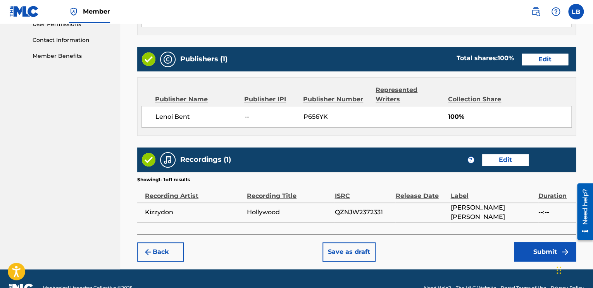
scroll to position [392, 0]
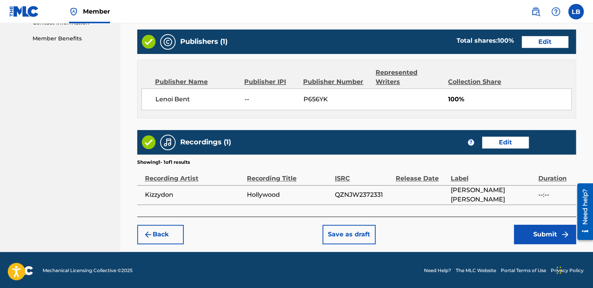
click at [428, 234] on button "Submit" at bounding box center [545, 234] width 62 height 19
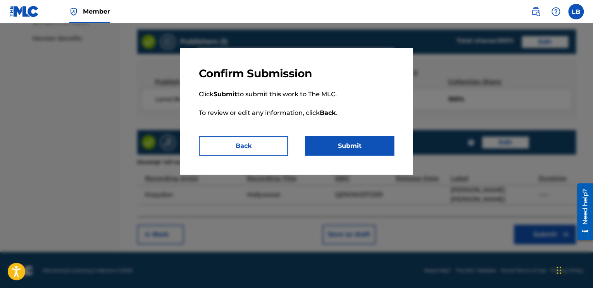
click at [372, 145] on button "Submit" at bounding box center [349, 145] width 89 height 19
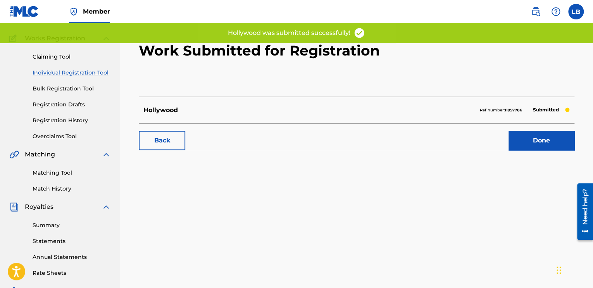
scroll to position [39, 0]
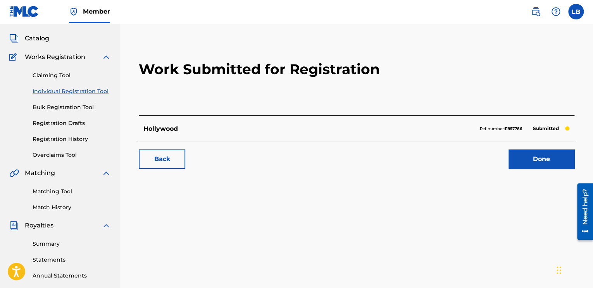
click at [428, 163] on link "Done" at bounding box center [542, 158] width 66 height 19
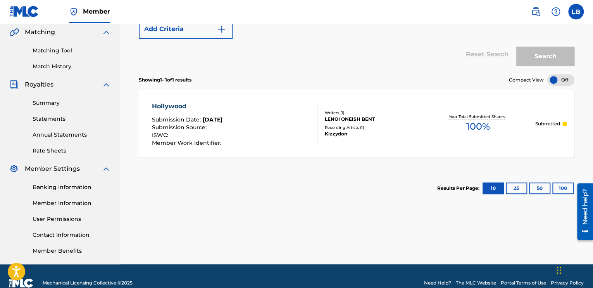
scroll to position [193, 0]
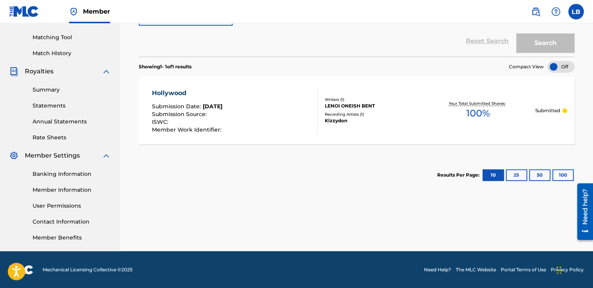
click at [62, 189] on link "Member Information" at bounding box center [72, 190] width 78 height 8
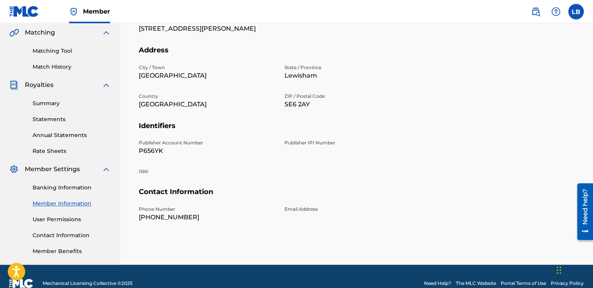
scroll to position [193, 0]
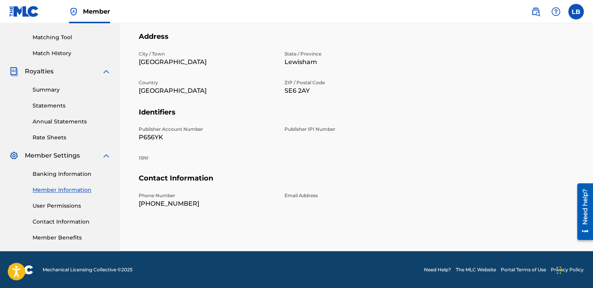
click at [66, 206] on link "User Permissions" at bounding box center [72, 206] width 78 height 8
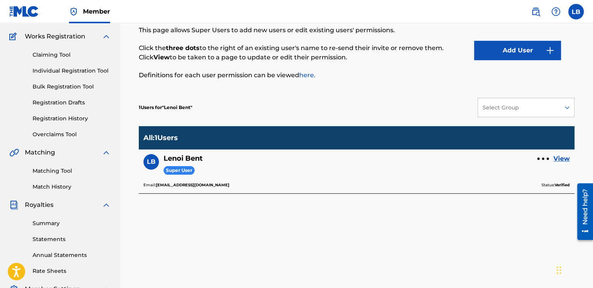
scroll to position [78, 0]
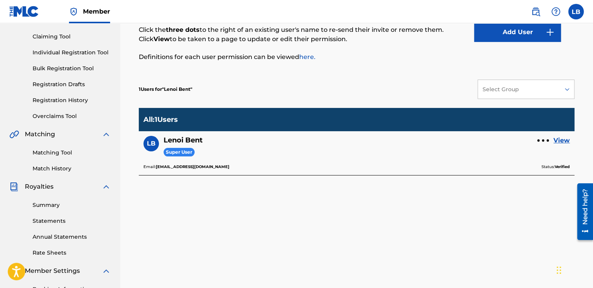
click at [428, 140] on div at bounding box center [544, 140] width 12 height 5
click at [428, 150] on div "[PERSON_NAME] Bent Super User View" at bounding box center [357, 150] width 427 height 28
click at [428, 140] on link "View" at bounding box center [562, 140] width 16 height 9
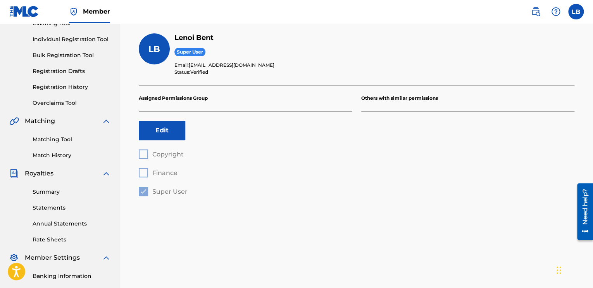
scroll to position [78, 0]
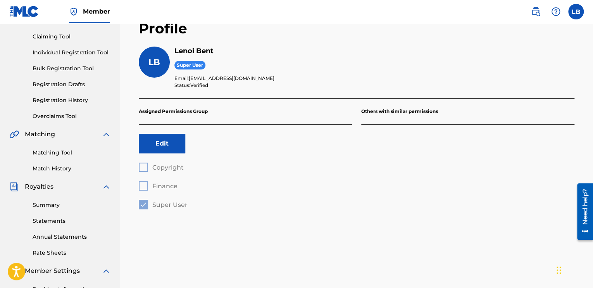
click at [171, 142] on button "Edit" at bounding box center [162, 143] width 47 height 19
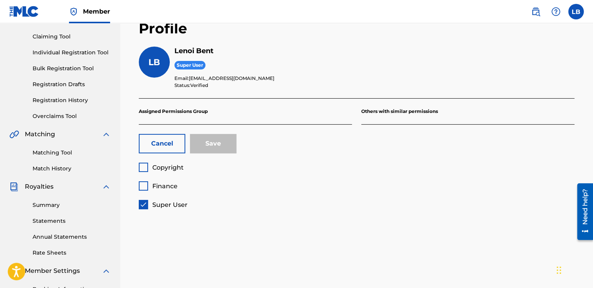
click at [148, 167] on div "Copyright" at bounding box center [161, 167] width 45 height 9
click at [144, 167] on div at bounding box center [143, 167] width 9 height 9
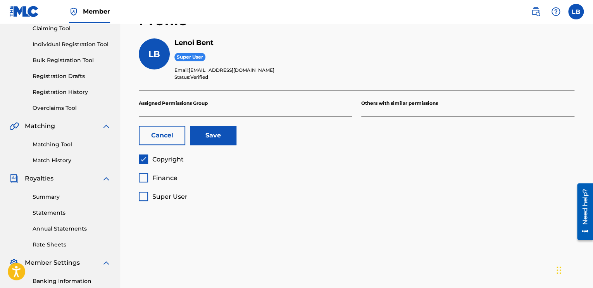
scroll to position [76, 0]
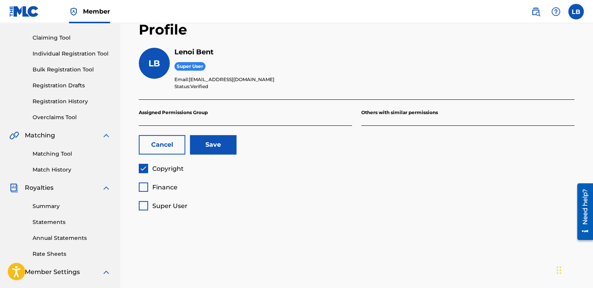
click at [216, 149] on button "Save" at bounding box center [213, 144] width 47 height 19
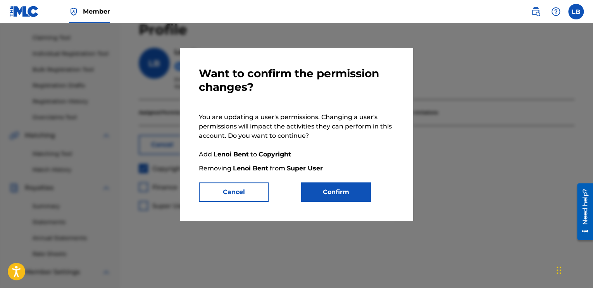
click at [252, 195] on button "Cancel" at bounding box center [234, 191] width 70 height 19
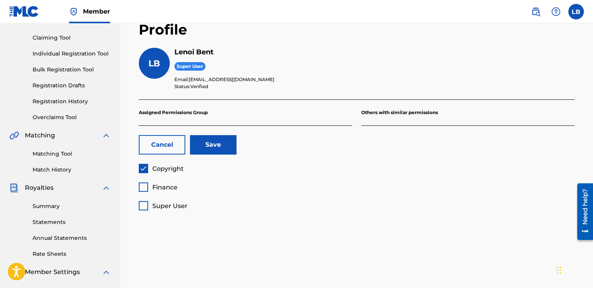
click at [149, 203] on div "Super User" at bounding box center [163, 205] width 49 height 9
click at [141, 205] on div at bounding box center [143, 205] width 9 height 9
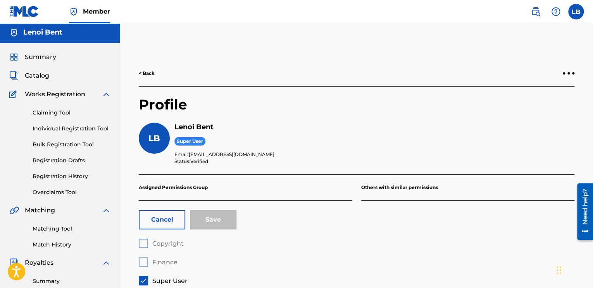
scroll to position [0, 0]
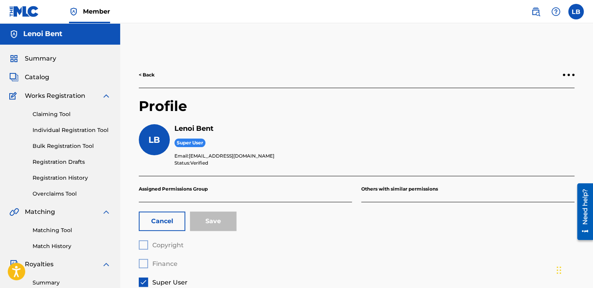
click at [164, 213] on button "Cancel" at bounding box center [162, 220] width 47 height 19
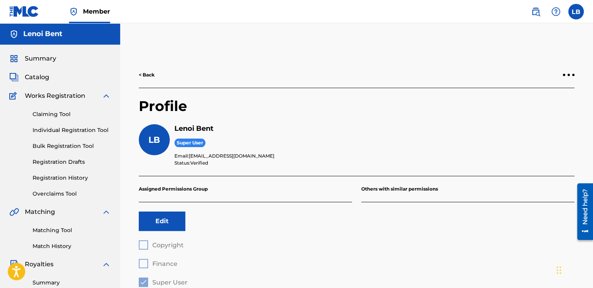
click at [39, 76] on span "Catalog" at bounding box center [37, 77] width 24 height 9
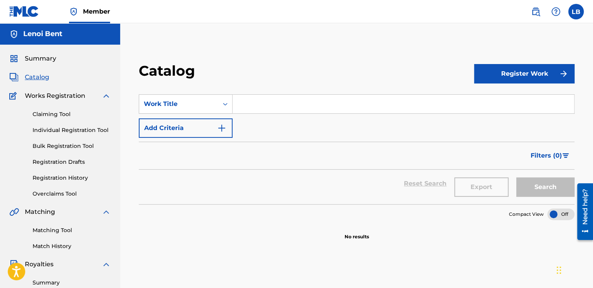
click at [45, 59] on span "Summary" at bounding box center [40, 58] width 31 height 9
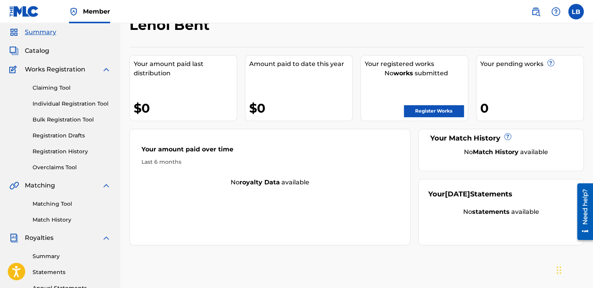
scroll to position [39, 0]
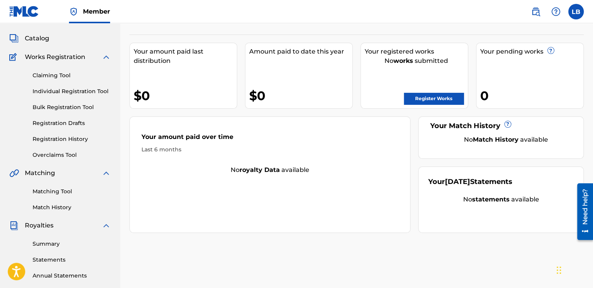
click at [428, 99] on link "Register Works" at bounding box center [434, 99] width 60 height 12
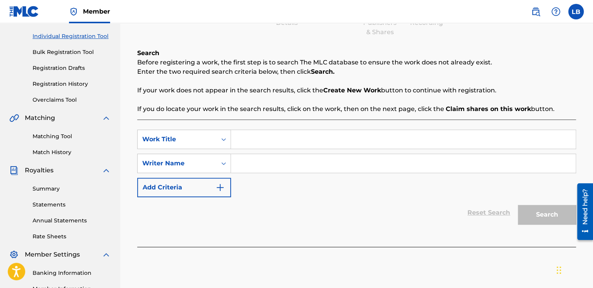
scroll to position [78, 0]
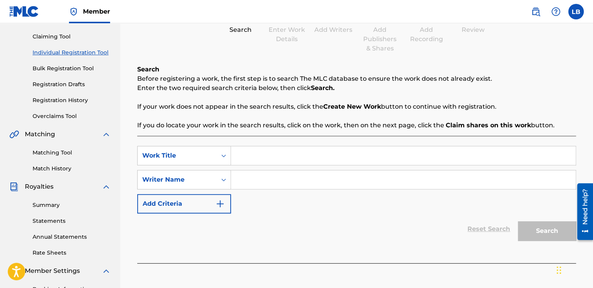
click at [265, 155] on input "Search Form" at bounding box center [403, 155] width 345 height 19
type input "untouchable"
click at [257, 177] on input "Search Form" at bounding box center [403, 179] width 345 height 19
type input "lenoi bent"
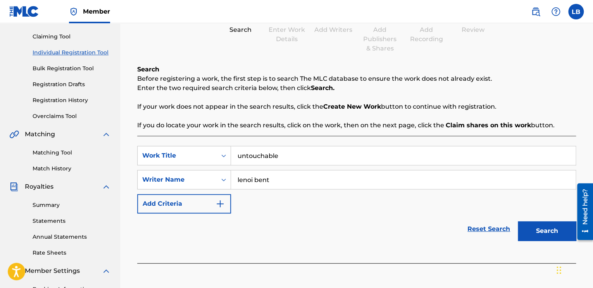
click at [428, 230] on button "Search" at bounding box center [547, 230] width 58 height 19
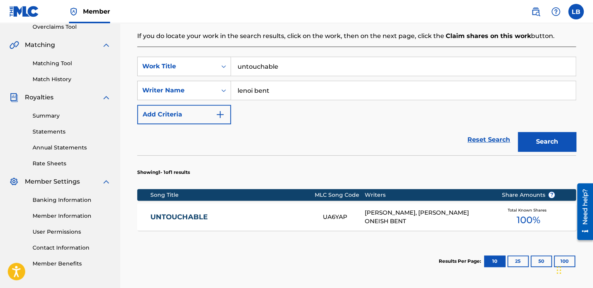
scroll to position [194, 0]
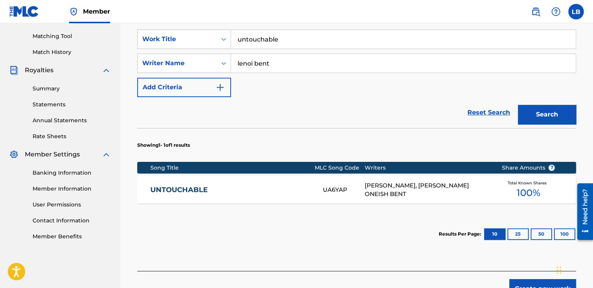
click at [387, 189] on div "[PERSON_NAME], [PERSON_NAME] ONEISH BENT" at bounding box center [427, 189] width 125 height 17
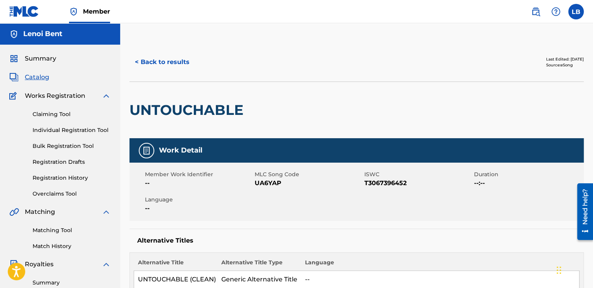
click at [165, 63] on button "< Back to results" at bounding box center [163, 61] width 66 height 19
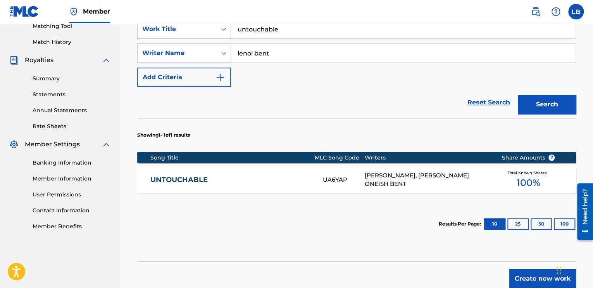
scroll to position [193, 0]
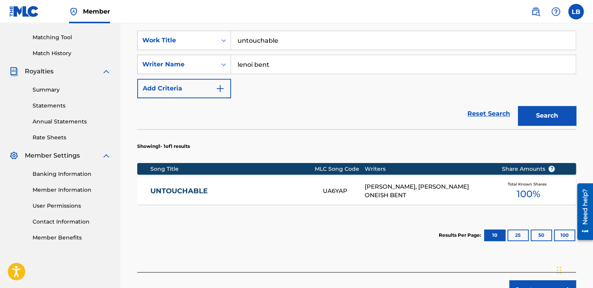
drag, startPoint x: 287, startPoint y: 43, endPoint x: 232, endPoint y: 46, distance: 55.6
click at [232, 46] on input "untouchable" at bounding box center [403, 40] width 345 height 19
click at [428, 106] on button "Search" at bounding box center [547, 115] width 58 height 19
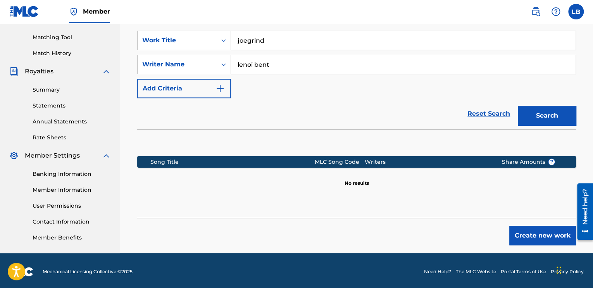
click at [249, 42] on input "joegrind" at bounding box center [403, 40] width 345 height 19
type input "[PERSON_NAME]"
click at [428, 106] on button "Search" at bounding box center [547, 115] width 58 height 19
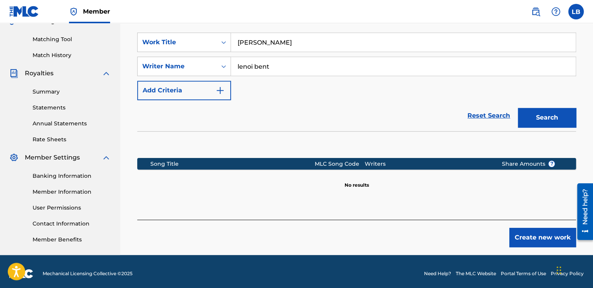
scroll to position [195, 0]
